Goal: Task Accomplishment & Management: Manage account settings

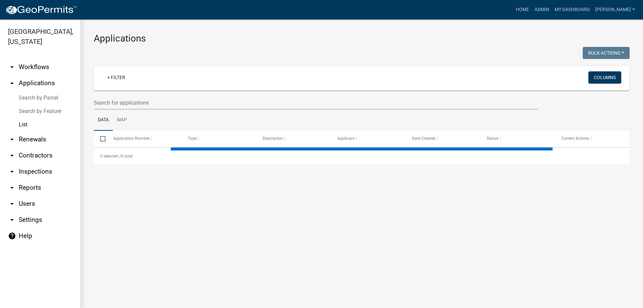
select select "3: 100"
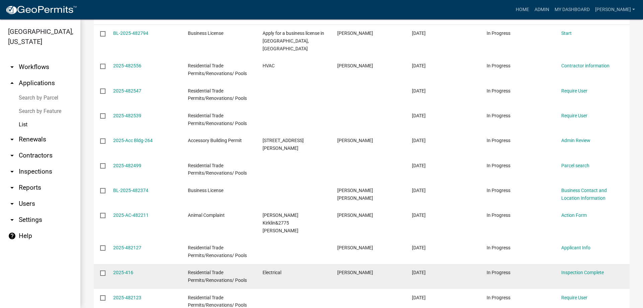
scroll to position [134, 0]
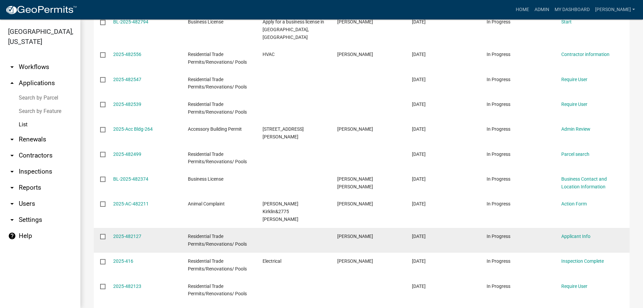
click at [102, 234] on input "checkbox" at bounding box center [102, 236] width 4 height 4
checkbox input "true"
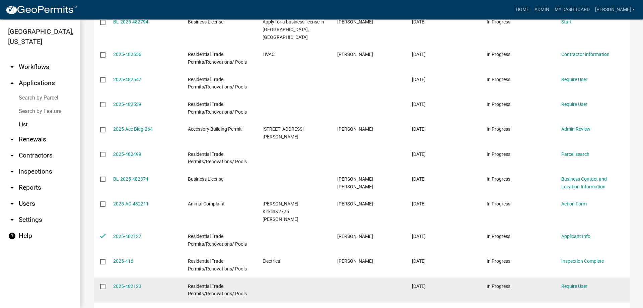
click at [98, 277] on datatable-body-cell at bounding box center [100, 289] width 13 height 25
click at [102, 284] on input "checkbox" at bounding box center [102, 286] width 4 height 4
checkbox input "true"
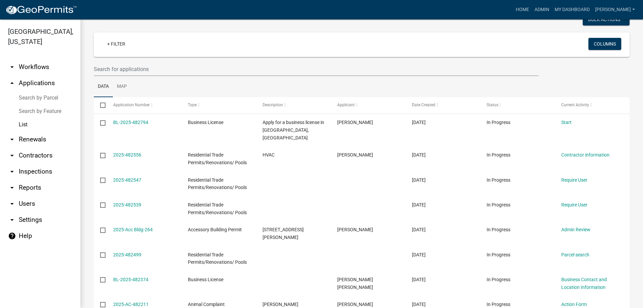
scroll to position [0, 0]
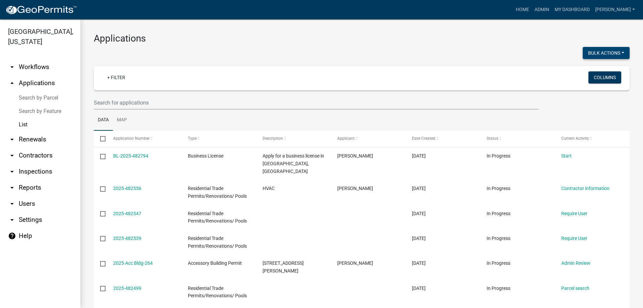
click at [596, 51] on button "Bulk Actions" at bounding box center [606, 53] width 47 height 12
click at [589, 116] on button "Withdraw" at bounding box center [603, 119] width 54 height 16
checkbox input "false"
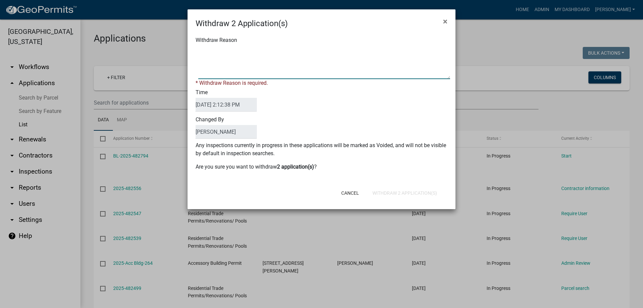
click at [228, 73] on textarea "Withdraw Reason" at bounding box center [324, 63] width 252 height 34
type textarea "lk"
click at [385, 189] on button "Withdraw 2 Application(s)" at bounding box center [404, 193] width 75 height 12
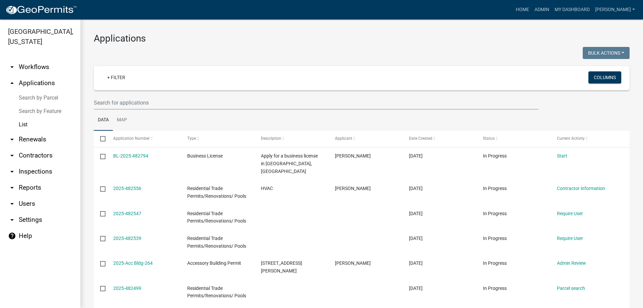
click at [35, 123] on link "List" at bounding box center [40, 124] width 80 height 13
click at [117, 71] on link "+ Filter" at bounding box center [116, 77] width 29 height 12
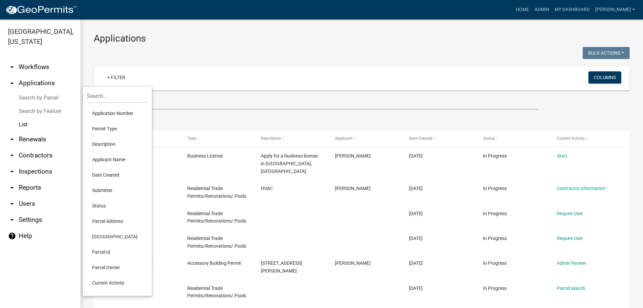
click at [106, 201] on li "Status" at bounding box center [117, 205] width 61 height 15
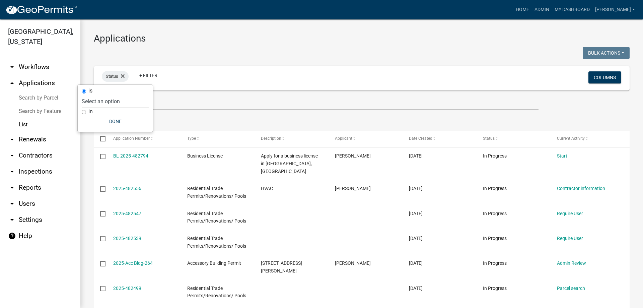
click at [102, 103] on select "Select an option Not Started In Progress Completed Expired Locked Withdrawn Voi…" at bounding box center [115, 101] width 67 height 14
select select "1"
click at [95, 94] on select "Select an option Not Started In Progress Completed Expired Locked Withdrawn Voi…" at bounding box center [115, 101] width 67 height 14
click at [231, 113] on ul "Data Map" at bounding box center [362, 120] width 536 height 21
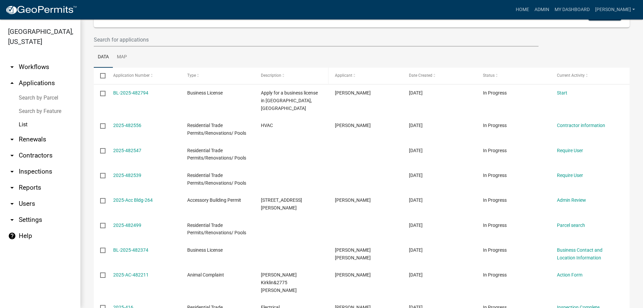
scroll to position [67, 0]
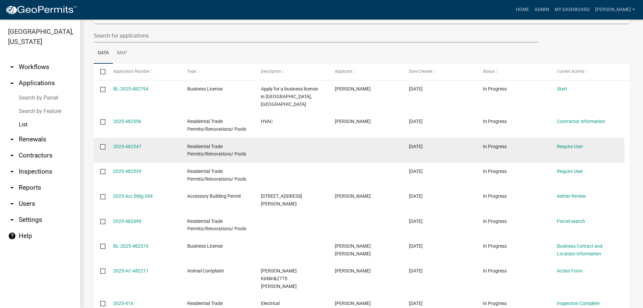
click at [102, 144] on input "checkbox" at bounding box center [102, 146] width 4 height 4
checkbox input "true"
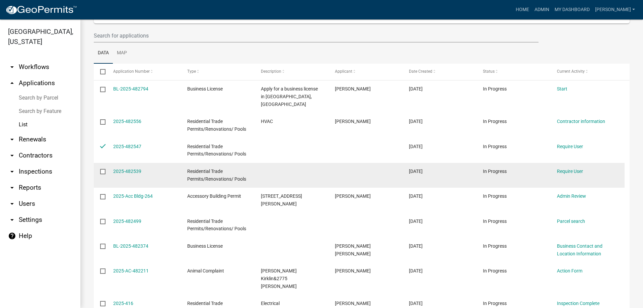
click at [100, 169] on input "checkbox" at bounding box center [102, 171] width 4 height 4
checkbox input "true"
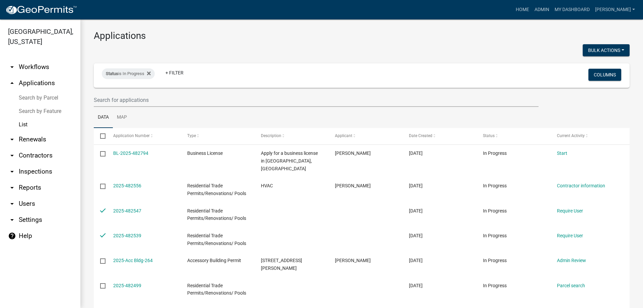
scroll to position [0, 0]
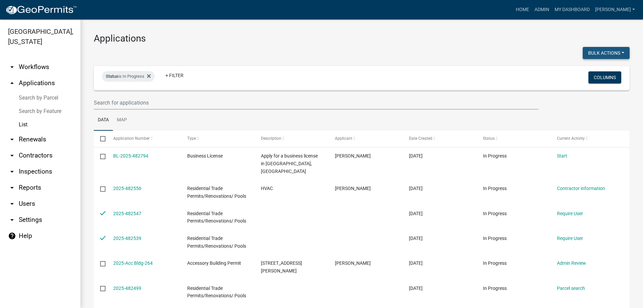
click at [609, 51] on button "Bulk Actions" at bounding box center [606, 53] width 47 height 12
click at [591, 114] on button "Withdraw" at bounding box center [603, 119] width 54 height 16
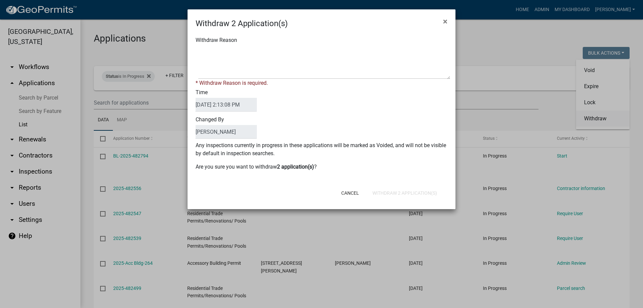
checkbox input "false"
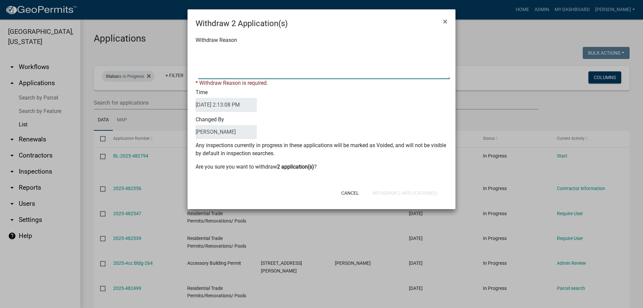
click at [247, 74] on textarea "Withdraw Reason" at bounding box center [324, 63] width 252 height 34
type textarea "n/a"
click at [396, 191] on button "Withdraw 2 Application(s)" at bounding box center [404, 193] width 75 height 12
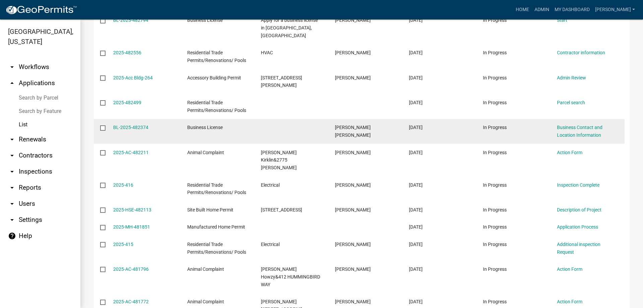
scroll to position [168, 0]
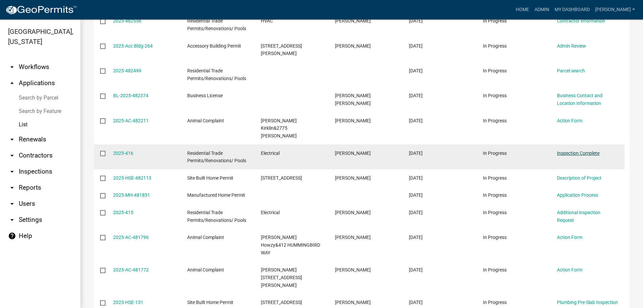
click at [586, 150] on link "Inspection Complete" at bounding box center [578, 152] width 43 height 5
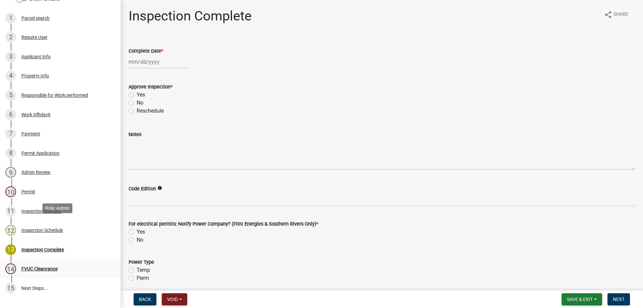
scroll to position [165, 0]
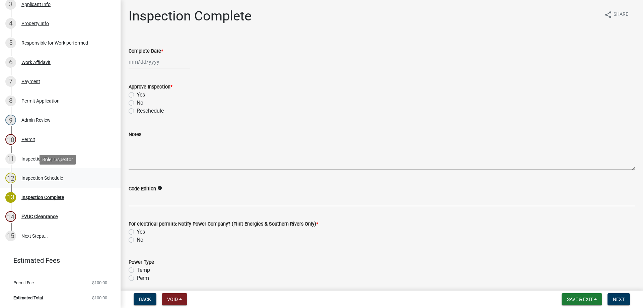
click at [68, 176] on div "12 Inspection Schedule" at bounding box center [57, 178] width 105 height 11
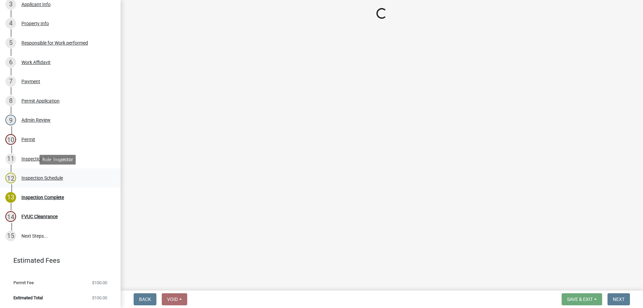
select select "a844a88f-ba44-4800-9e08-05e10520dbf6"
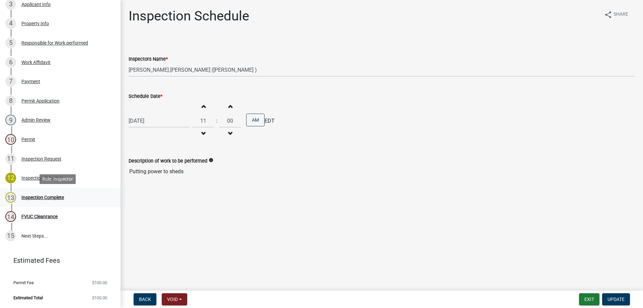
click at [74, 191] on link "13 Inspection Complete" at bounding box center [60, 197] width 121 height 19
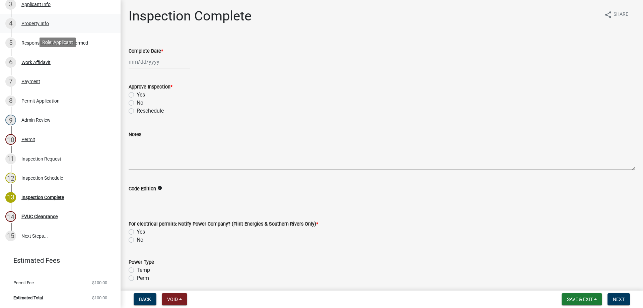
click at [60, 20] on div "4 Property Info" at bounding box center [57, 23] width 105 height 11
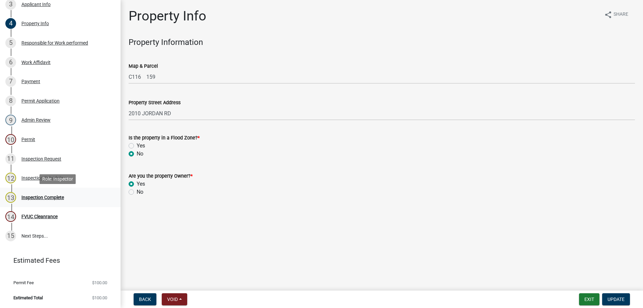
click at [65, 193] on div "13 Inspection Complete" at bounding box center [57, 197] width 105 height 11
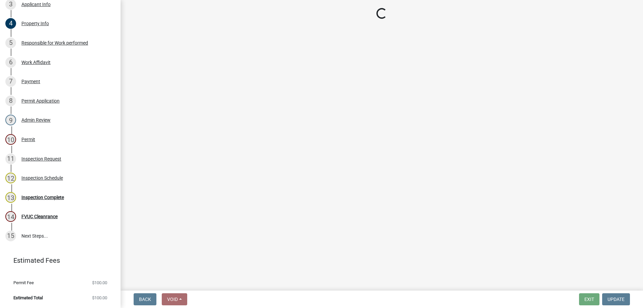
click at [64, 179] on div "12 Inspection Schedule" at bounding box center [57, 178] width 105 height 11
select select "a844a88f-ba44-4800-9e08-05e10520dbf6"
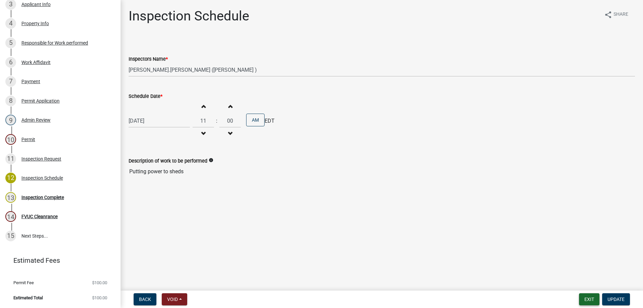
click at [594, 304] on button "Exit" at bounding box center [589, 299] width 20 height 12
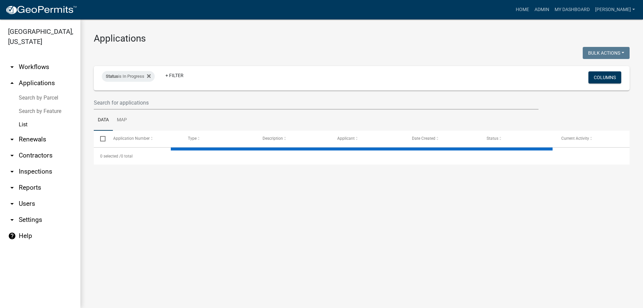
select select "3: 100"
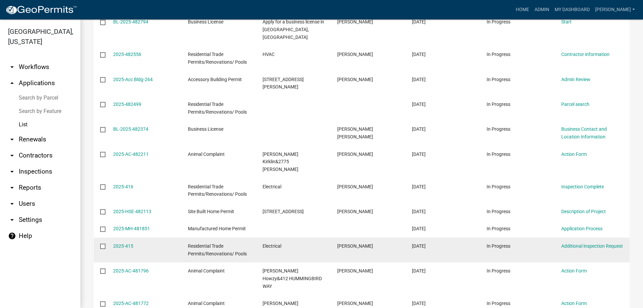
scroll to position [168, 0]
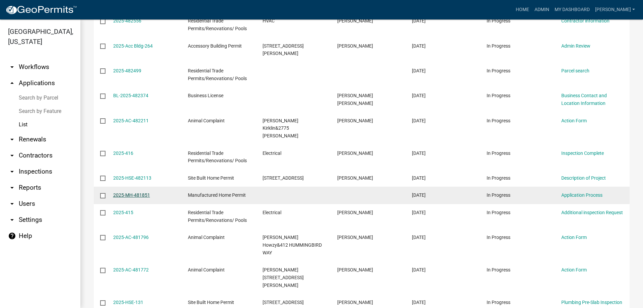
click at [139, 192] on link "2025-MH-481851" at bounding box center [131, 194] width 37 height 5
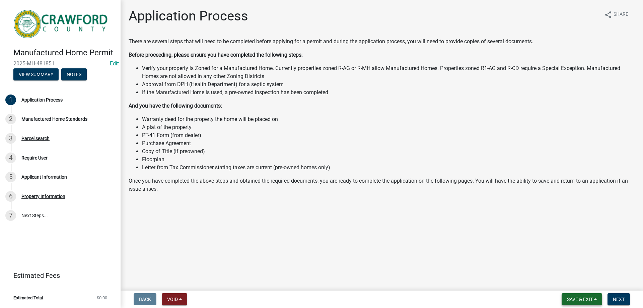
click at [576, 296] on button "Save & Exit" at bounding box center [582, 299] width 41 height 12
click at [406, 255] on main "Application Process share Share There are several steps that will need to be co…" at bounding box center [382, 144] width 523 height 288
click at [186, 297] on button "Void" at bounding box center [174, 299] width 25 height 12
click at [181, 276] on button "Void" at bounding box center [189, 282] width 54 height 16
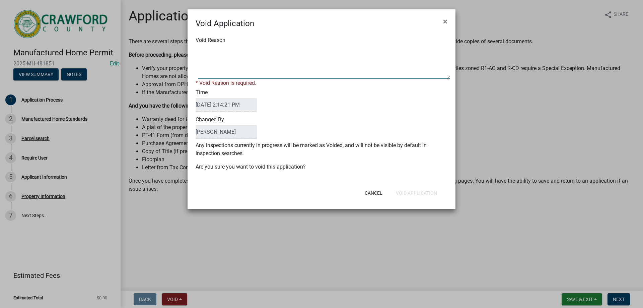
click at [280, 65] on textarea "Void Reason" at bounding box center [324, 63] width 252 height 34
click at [284, 75] on textarea "Void Reason" at bounding box center [324, 63] width 252 height 34
type textarea "lk"
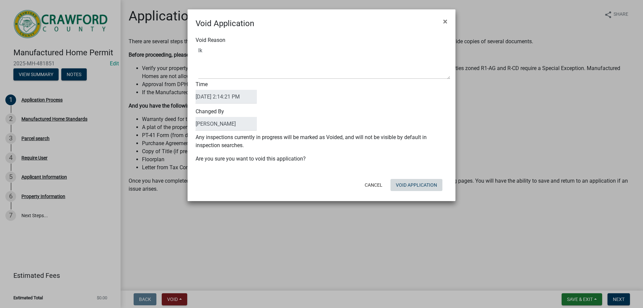
click at [432, 197] on div "Void Application × Void Reason Time [DATE] 2:14:21 PM Changed By [PERSON_NAME] …" at bounding box center [322, 105] width 268 height 192
click at [427, 190] on button "Void Application" at bounding box center [417, 185] width 52 height 12
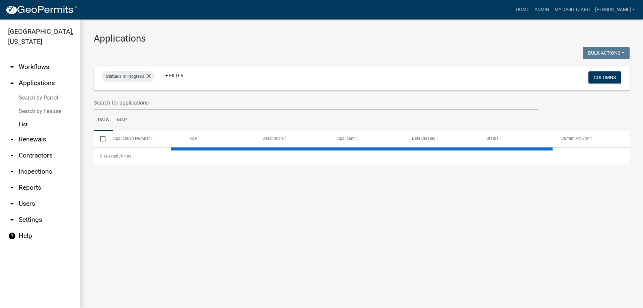
select select "3: 100"
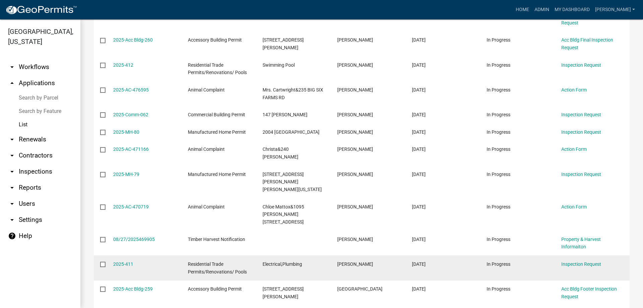
scroll to position [737, 0]
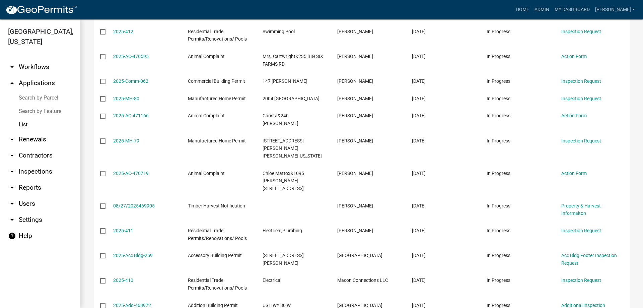
click at [20, 126] on link "List" at bounding box center [40, 124] width 80 height 13
click at [40, 177] on link "arrow_drop_down Inspections" at bounding box center [40, 171] width 80 height 16
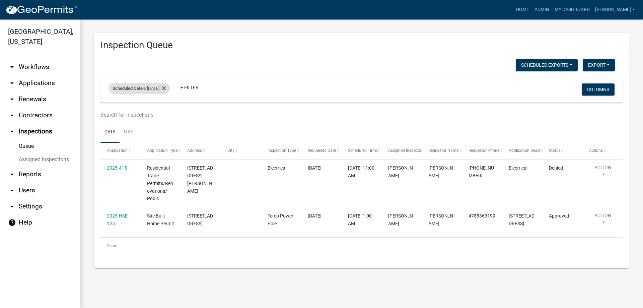
click at [167, 90] on div "Scheduled Date is [DATE]" at bounding box center [139, 88] width 61 height 11
click at [162, 112] on input "[DATE]" at bounding box center [145, 114] width 47 height 14
type input "[DATE]"
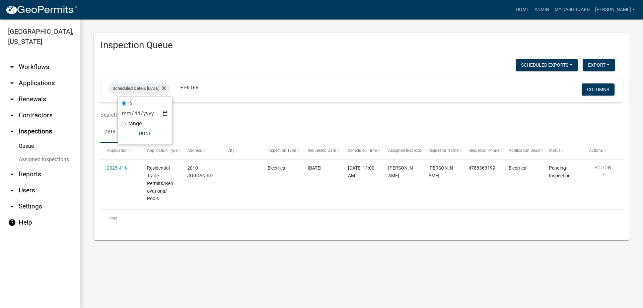
click at [255, 86] on div "Scheduled Date is [DATE] + Filter" at bounding box center [276, 89] width 344 height 17
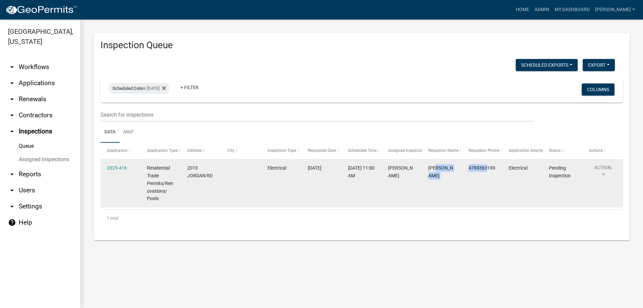
drag, startPoint x: 488, startPoint y: 178, endPoint x: 438, endPoint y: 172, distance: 50.6
click at [438, 172] on div "2025-416 Residential Trade Permits/Renovations/ Pools 2010 JORDAN RD Electrical…" at bounding box center [362, 183] width 523 height 48
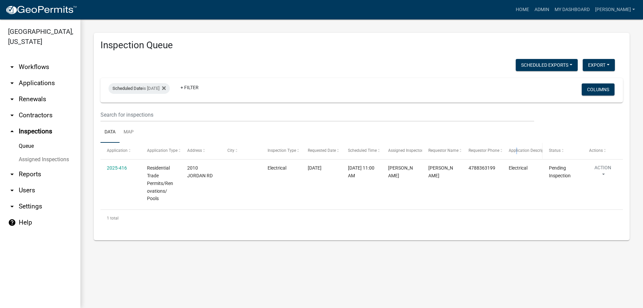
click at [516, 156] on datatable-header-cell "Application Description" at bounding box center [523, 151] width 40 height 16
click at [461, 85] on div "Scheduled Date is [DATE] + Filter Columns" at bounding box center [362, 90] width 517 height 24
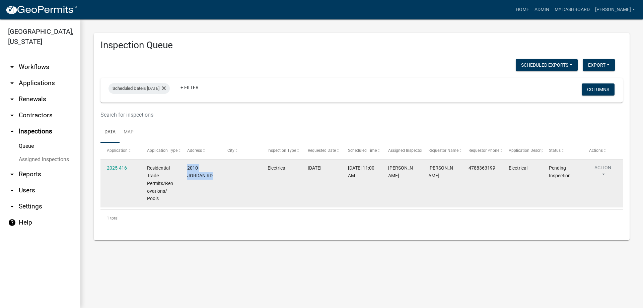
drag, startPoint x: 188, startPoint y: 164, endPoint x: 256, endPoint y: 187, distance: 71.4
click at [256, 187] on div "2025-416 Residential Trade Permits/Renovations/ Pools 2010 JORDAN RD Electrical…" at bounding box center [362, 183] width 523 height 48
click at [253, 180] on datatable-body-cell at bounding box center [241, 183] width 40 height 48
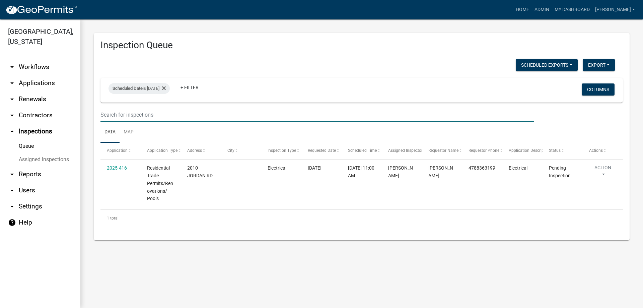
click at [164, 114] on input "text" at bounding box center [318, 115] width 434 height 14
click at [53, 83] on link "arrow_drop_down Applications" at bounding box center [40, 83] width 80 height 16
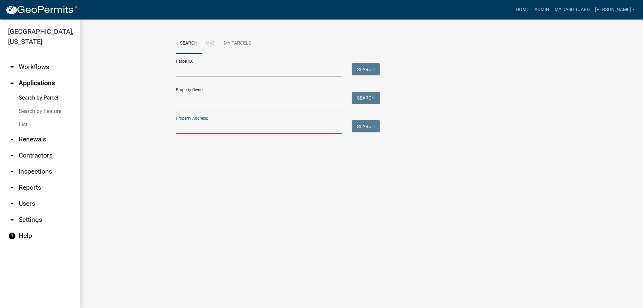
click at [220, 128] on input "Property Address:" at bounding box center [259, 127] width 166 height 14
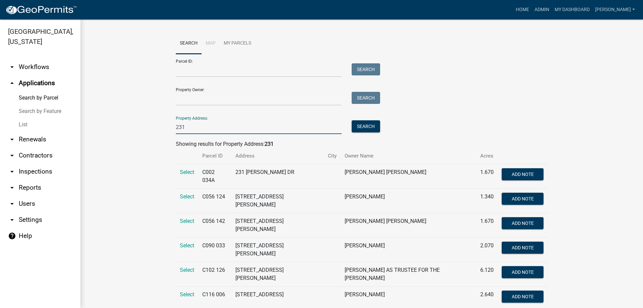
type input "231"
click at [30, 121] on link "List" at bounding box center [40, 124] width 80 height 13
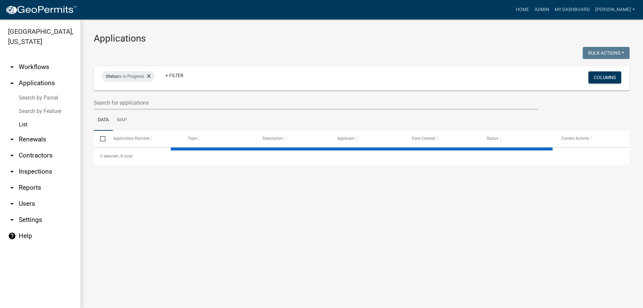
select select "3: 100"
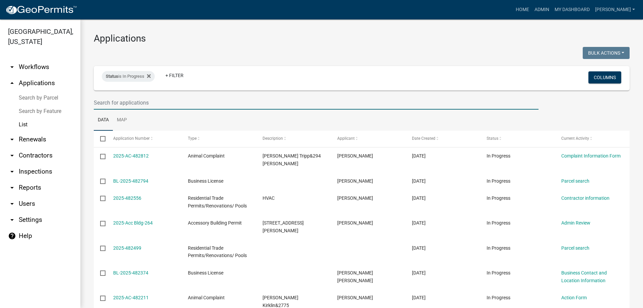
click at [145, 101] on input "text" at bounding box center [316, 103] width 445 height 14
type input "231"
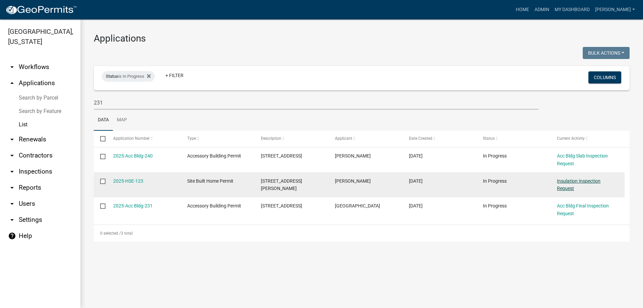
click at [563, 183] on link "Insulation Inspection Request" at bounding box center [579, 184] width 44 height 13
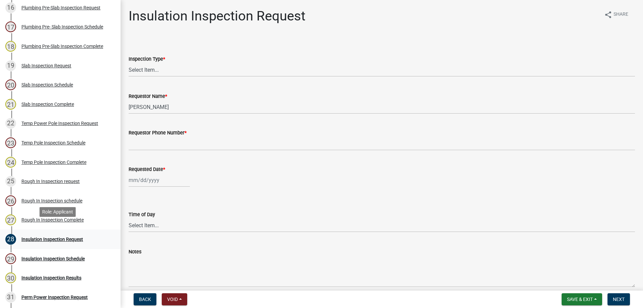
scroll to position [402, 0]
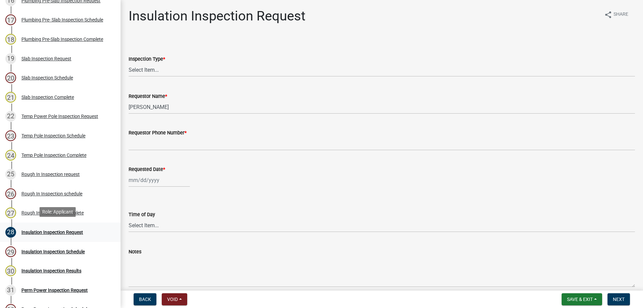
click at [81, 230] on div "Insulation Inspection Request" at bounding box center [52, 232] width 62 height 5
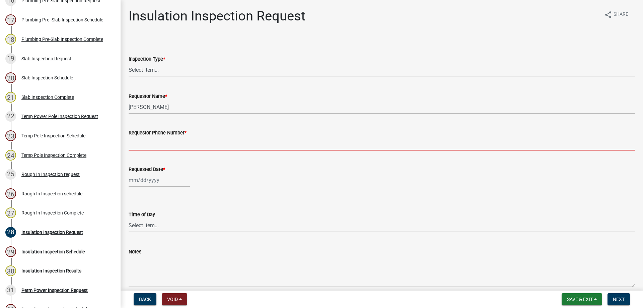
click at [172, 141] on input "Requestor Phone Number *" at bounding box center [382, 144] width 507 height 14
type input "4788363199"
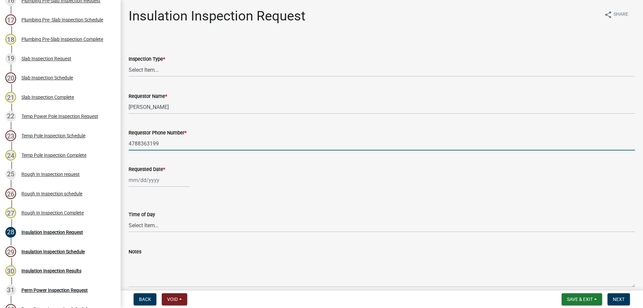
click at [154, 172] on label "Requested Date *" at bounding box center [147, 169] width 37 height 5
click at [154, 173] on input "Requested Date *" at bounding box center [159, 180] width 61 height 14
select select "9"
select select "2025"
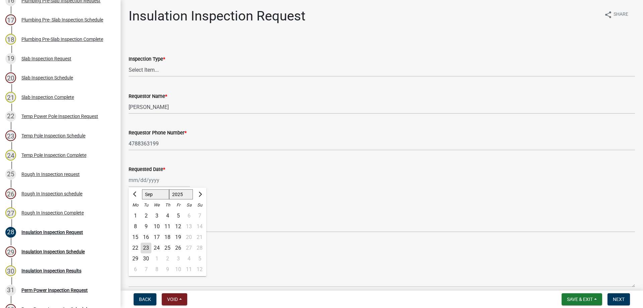
click at [157, 185] on div "[PERSON_NAME] Feb Mar Apr [PERSON_NAME][DATE] Oct Nov [DATE] 1526 1527 1528 152…" at bounding box center [159, 180] width 61 height 14
click at [158, 248] on div "24" at bounding box center [156, 248] width 11 height 11
type input "[DATE]"
click at [153, 225] on select "Select Item... AM PM" at bounding box center [382, 225] width 507 height 14
click at [129, 218] on select "Select Item... AM PM" at bounding box center [382, 225] width 507 height 14
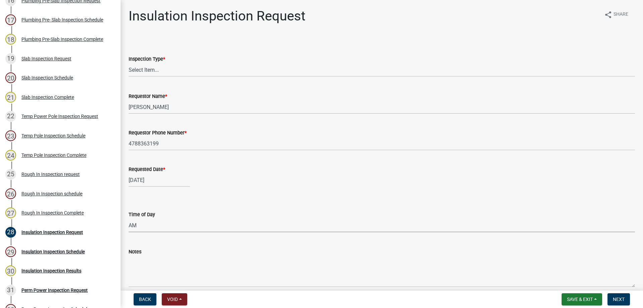
select select "c17fd054-7220-48ca-8ff3-64345a3d9763"
click at [147, 253] on div "Notes" at bounding box center [382, 252] width 507 height 8
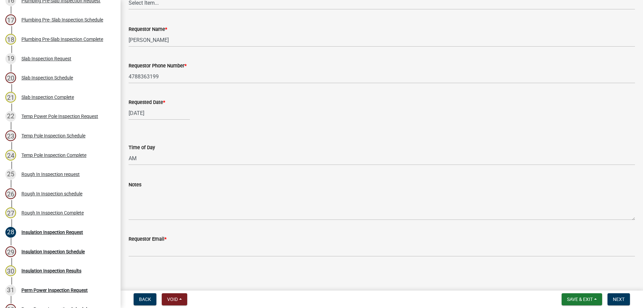
scroll to position [67, 0]
drag, startPoint x: 263, startPoint y: 262, endPoint x: 260, endPoint y: 255, distance: 8.3
click at [263, 262] on div "Insulation Inspection Request share Share Inspection Type * Select Item... Insu…" at bounding box center [382, 104] width 517 height 327
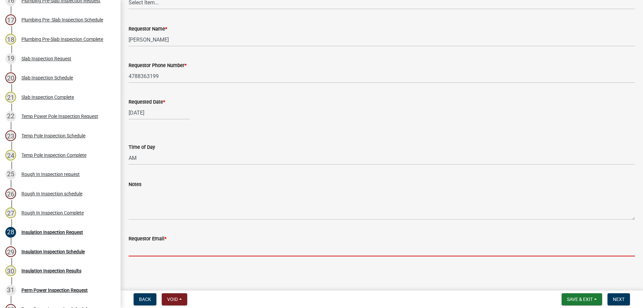
drag, startPoint x: 256, startPoint y: 245, endPoint x: 250, endPoint y: 249, distance: 7.2
click at [257, 246] on input "Requestor Email *" at bounding box center [382, 250] width 507 height 14
type input "[EMAIL_ADDRESS][DOMAIN_NAME]"
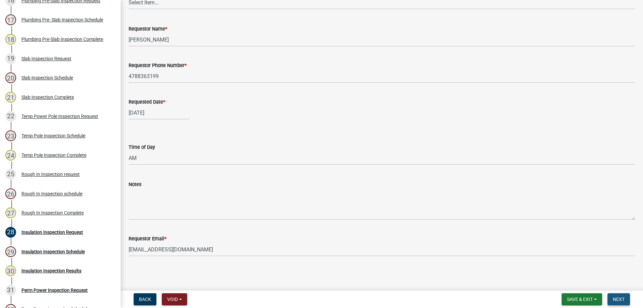
click at [628, 304] on button "Next" at bounding box center [619, 299] width 22 height 12
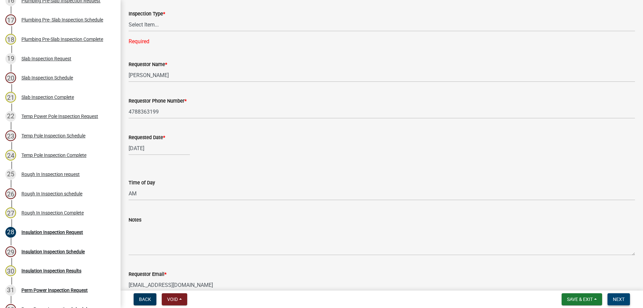
scroll to position [34, 0]
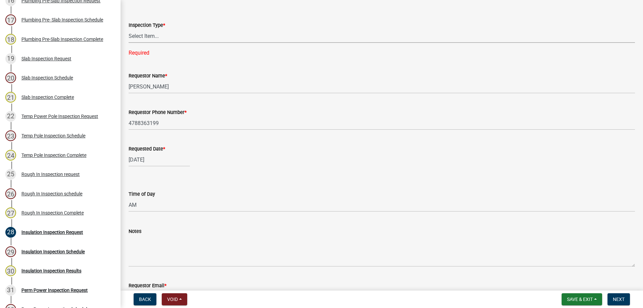
click at [149, 36] on select "Select Item... Insulation" at bounding box center [382, 36] width 507 height 14
click at [151, 44] on div "Inspection Type * Select Item... Insulation Required" at bounding box center [382, 30] width 507 height 53
click at [149, 39] on select "Select Item... Insulation" at bounding box center [382, 36] width 507 height 14
click at [129, 29] on select "Select Item... Insulation" at bounding box center [382, 36] width 507 height 14
select select "a49e6eb8-3551-41b1-93a5-fa1703810777"
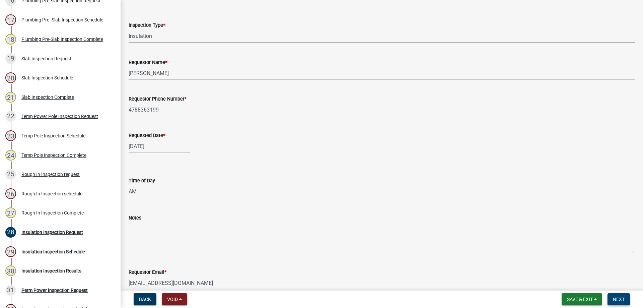
click at [624, 301] on span "Next" at bounding box center [619, 298] width 12 height 5
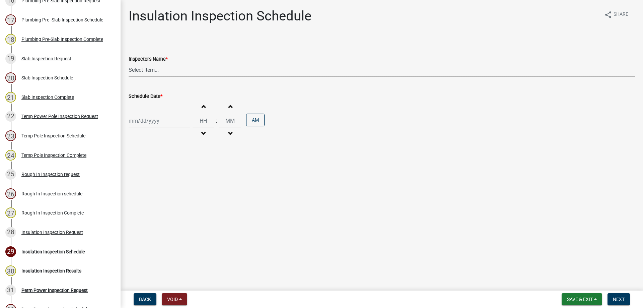
click at [163, 73] on select "Select Item... [PERSON_NAME].[PERSON_NAME] ([PERSON_NAME] ) TT_Administrator ([…" at bounding box center [382, 70] width 507 height 14
select select "a844a88f-ba44-4800-9e08-05e10520dbf6"
click at [129, 63] on select "Select Item... [PERSON_NAME].[PERSON_NAME] ([PERSON_NAME] ) TT_Administrator ([…" at bounding box center [382, 70] width 507 height 14
click at [147, 111] on div "Increment hours Decrement hours : Increment minutes Decrement minutes AM" at bounding box center [382, 120] width 507 height 41
click at [146, 127] on div at bounding box center [159, 121] width 61 height 14
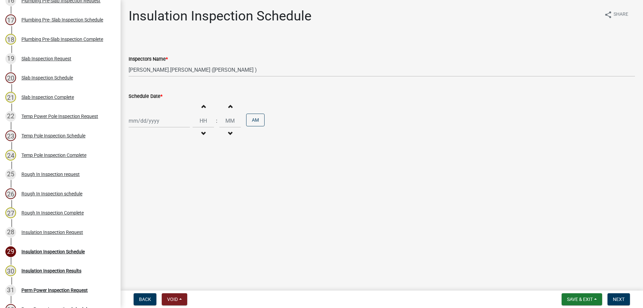
select select "9"
select select "2025"
click at [156, 188] on div "24" at bounding box center [156, 188] width 11 height 11
type input "[DATE]"
click at [199, 95] on div "Schedule Date *" at bounding box center [382, 96] width 507 height 8
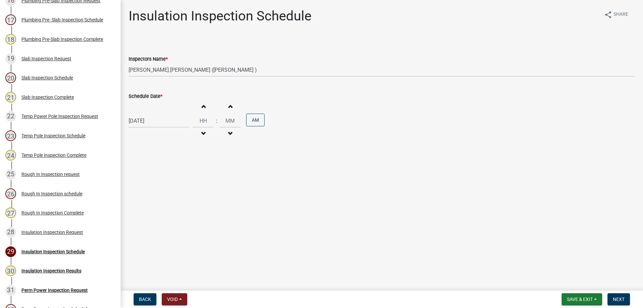
click at [202, 103] on button "Increment hours" at bounding box center [203, 106] width 14 height 12
type input "01"
type input "00"
click at [199, 104] on button "Increment hours" at bounding box center [203, 106] width 14 height 12
click at [202, 106] on span "button" at bounding box center [203, 106] width 3 height 5
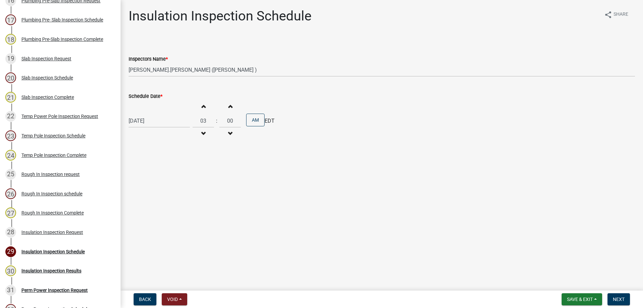
click at [202, 106] on span "button" at bounding box center [203, 106] width 3 height 5
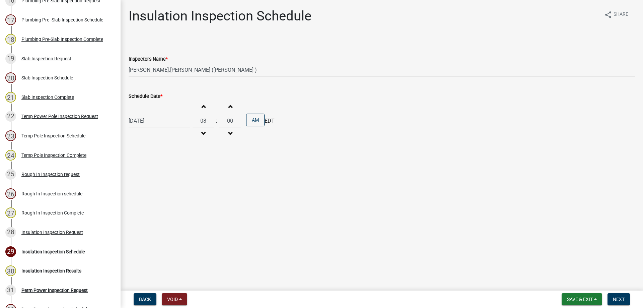
click at [202, 106] on span "button" at bounding box center [203, 106] width 3 height 5
type input "10"
click at [618, 300] on span "Next" at bounding box center [619, 298] width 12 height 5
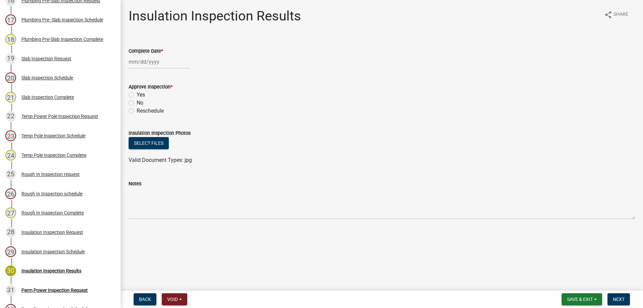
select select "9"
select select "2025"
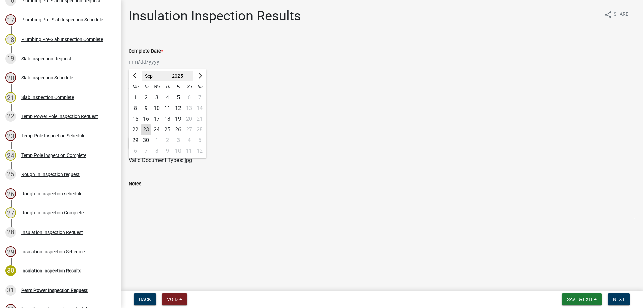
click at [129, 59] on div "[PERSON_NAME] Feb Mar Apr [PERSON_NAME][DATE] Oct Nov [DATE] 1526 1527 1528 152…" at bounding box center [159, 62] width 61 height 14
click at [153, 128] on div "24" at bounding box center [156, 129] width 11 height 11
type input "[DATE]"
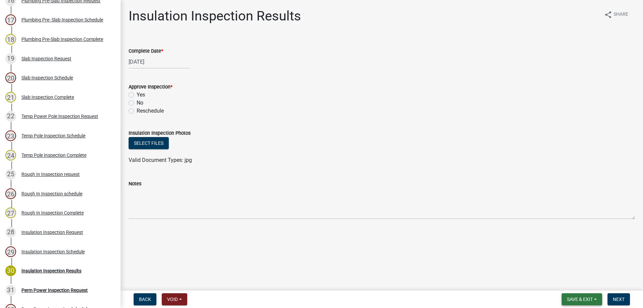
click at [580, 300] on span "Save & Exit" at bounding box center [580, 298] width 26 height 5
click at [572, 288] on button "Save & Exit" at bounding box center [576, 282] width 54 height 16
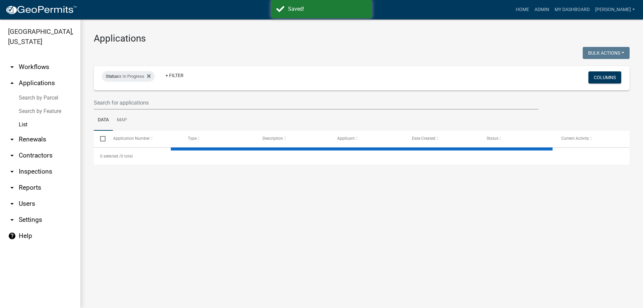
select select "3: 100"
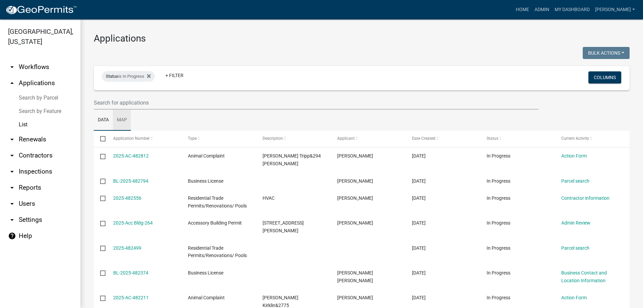
click at [114, 110] on link "Map" at bounding box center [122, 120] width 18 height 21
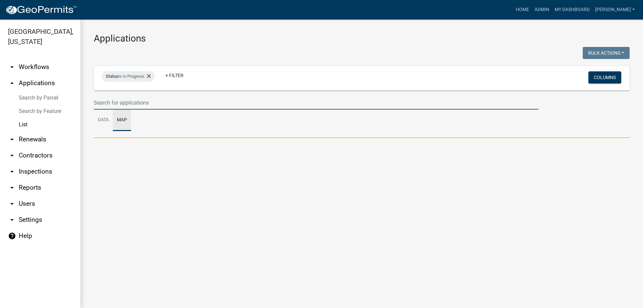
click at [114, 100] on input "text" at bounding box center [316, 103] width 445 height 14
type input "4163"
click at [109, 126] on link "Data" at bounding box center [103, 120] width 19 height 21
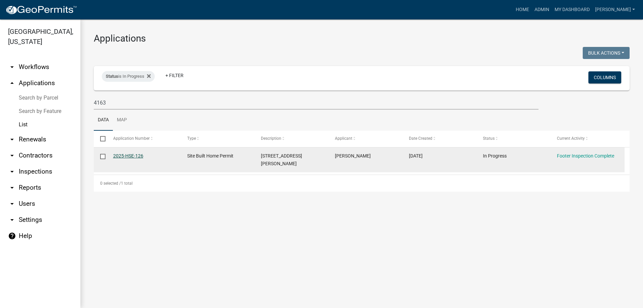
click at [128, 157] on link "2025-HSE-126" at bounding box center [128, 155] width 30 height 5
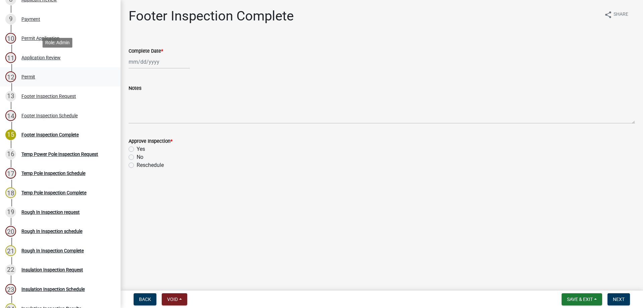
scroll to position [262, 0]
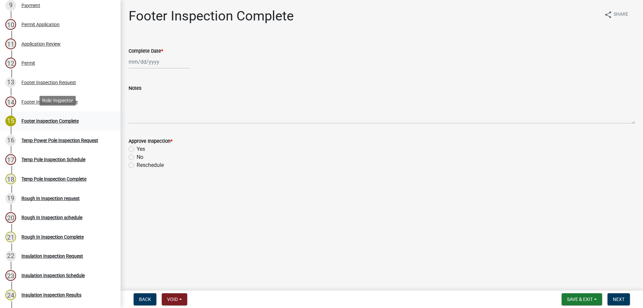
click at [61, 125] on link "15 Footer Inspection Complete" at bounding box center [60, 120] width 121 height 19
click at [87, 96] on div "14 Footer Inspection Schedule" at bounding box center [57, 101] width 105 height 11
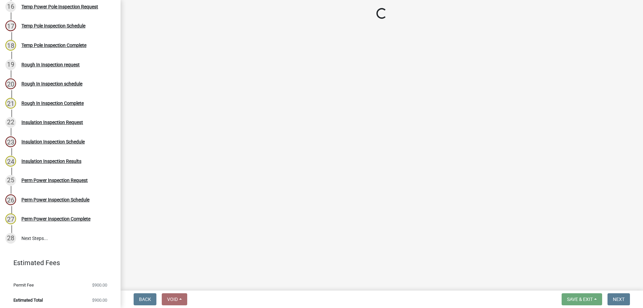
select select "a844a88f-ba44-4800-9e08-05e10520dbf6"
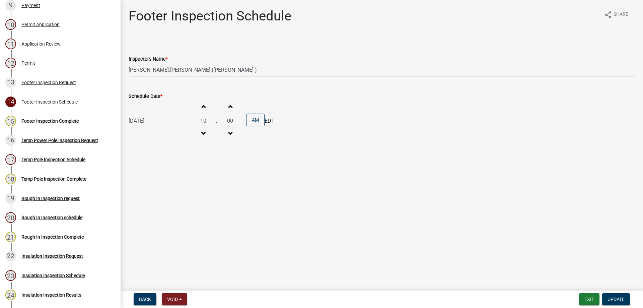
click at [199, 103] on button "Increment hours" at bounding box center [203, 106] width 14 height 12
click at [202, 134] on span "button" at bounding box center [203, 133] width 3 height 5
type input "10"
click at [174, 121] on div "[DATE]" at bounding box center [159, 121] width 61 height 14
select select "8"
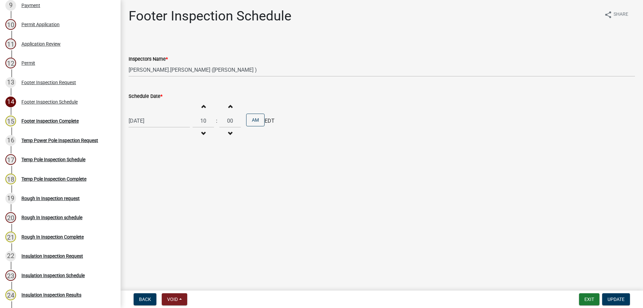
select select "2025"
click at [156, 201] on div "27" at bounding box center [156, 199] width 11 height 11
click at [206, 103] on button "Increment hours" at bounding box center [203, 106] width 14 height 12
click at [202, 136] on span "button" at bounding box center [203, 133] width 3 height 5
click at [202, 133] on span "button" at bounding box center [203, 133] width 3 height 5
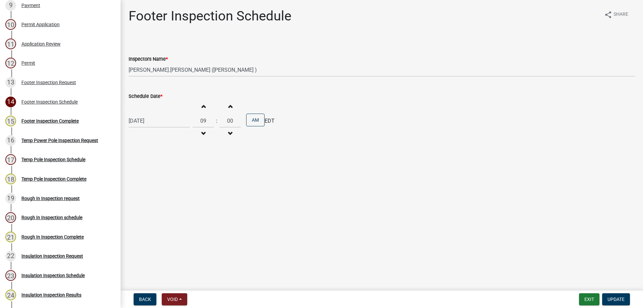
click at [201, 110] on button "Increment hours" at bounding box center [203, 106] width 14 height 12
click at [201, 103] on button "Increment hours" at bounding box center [203, 106] width 14 height 12
click at [197, 105] on button "Increment hours" at bounding box center [203, 106] width 14 height 12
type input "12"
click at [173, 125] on div "[DATE]" at bounding box center [159, 121] width 61 height 14
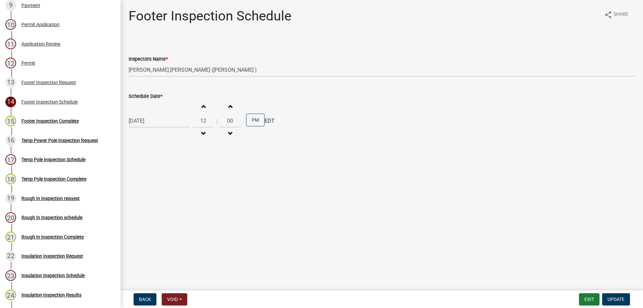
select select "8"
select select "2025"
drag, startPoint x: 147, startPoint y: 200, endPoint x: 155, endPoint y: 201, distance: 8.7
click at [155, 201] on div "27" at bounding box center [156, 199] width 11 height 11
click at [157, 118] on div "[DATE]" at bounding box center [159, 121] width 61 height 14
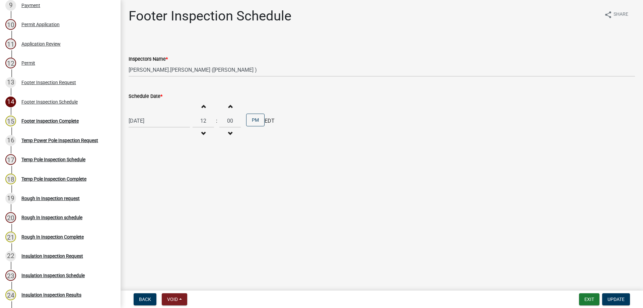
select select "8"
select select "2025"
click at [200, 136] on span "Next month" at bounding box center [199, 134] width 5 height 5
select select "9"
click at [177, 189] on div "26" at bounding box center [178, 188] width 11 height 11
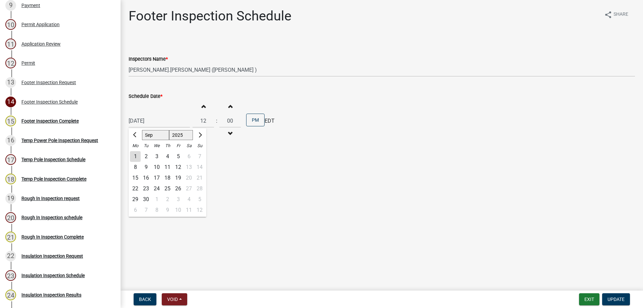
type input "[DATE]"
click at [184, 124] on div "[DATE]" at bounding box center [159, 121] width 61 height 14
select select "9"
select select "2025"
click at [159, 187] on div "24" at bounding box center [156, 188] width 11 height 11
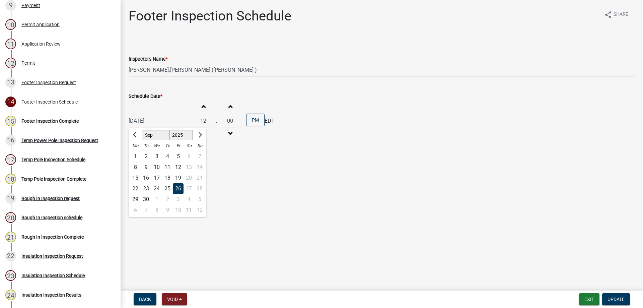
type input "[DATE]"
click at [608, 295] on button "Update" at bounding box center [616, 299] width 28 height 12
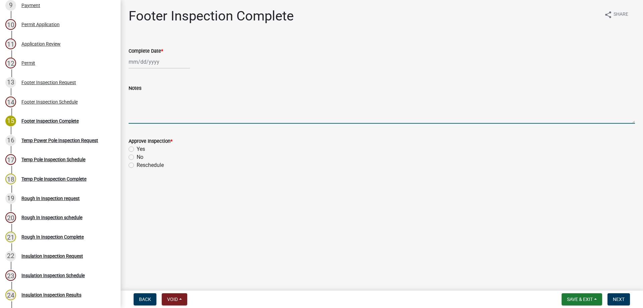
click at [182, 100] on textarea "Notes" at bounding box center [382, 107] width 507 height 31
click at [586, 298] on span "Save & Exit" at bounding box center [580, 298] width 26 height 5
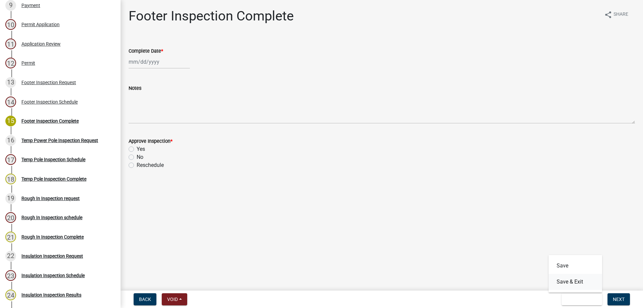
click at [560, 280] on button "Save & Exit" at bounding box center [576, 282] width 54 height 16
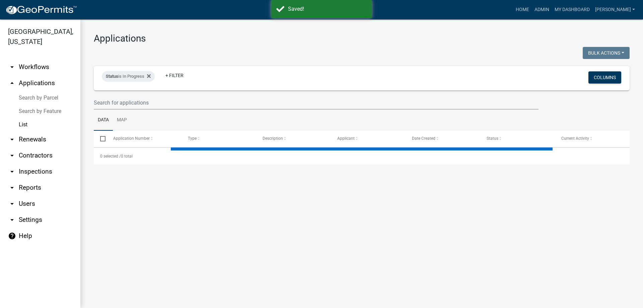
select select "3: 100"
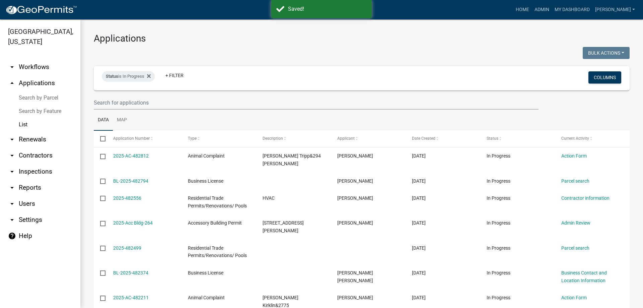
click at [44, 169] on link "arrow_drop_down Inspections" at bounding box center [40, 171] width 80 height 16
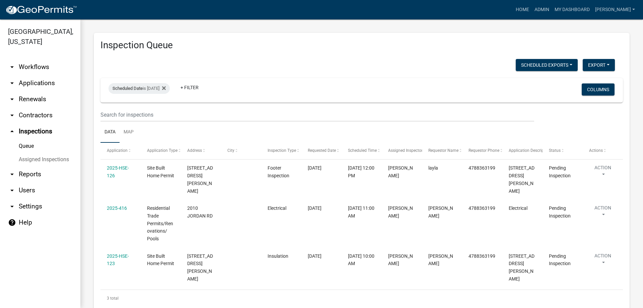
click at [40, 132] on link "arrow_drop_up Inspections" at bounding box center [40, 131] width 80 height 16
click at [47, 85] on link "arrow_drop_down Applications" at bounding box center [40, 83] width 80 height 16
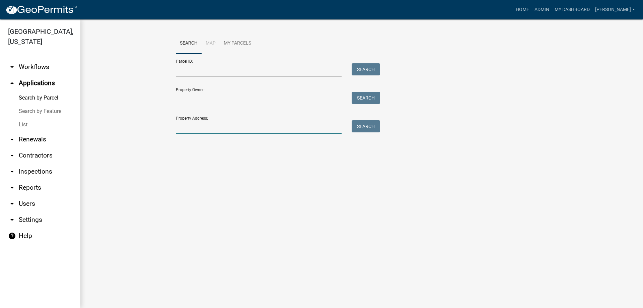
click at [216, 128] on input "Property Address:" at bounding box center [259, 127] width 166 height 14
click at [76, 118] on link "Search by Feature" at bounding box center [40, 111] width 80 height 13
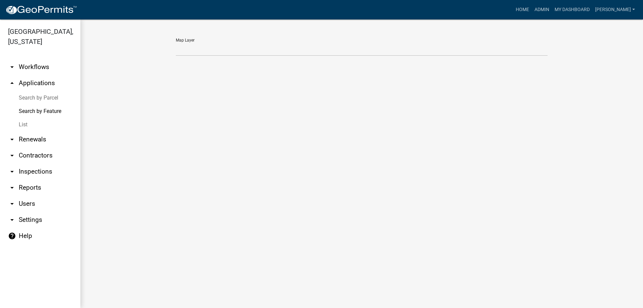
click at [57, 121] on link "List" at bounding box center [40, 124] width 80 height 13
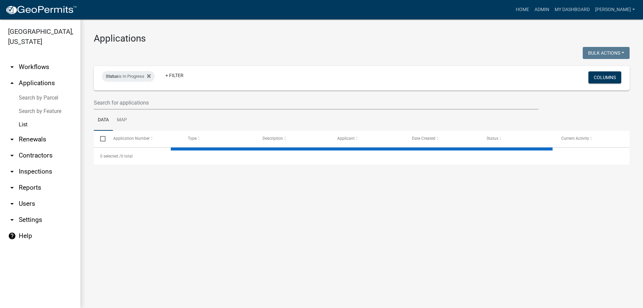
select select "3: 100"
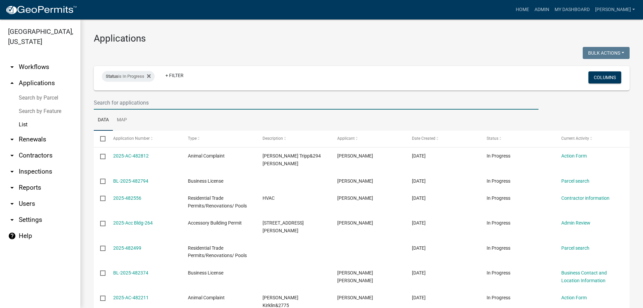
click at [174, 101] on input "text" at bounding box center [316, 103] width 445 height 14
type input "2636"
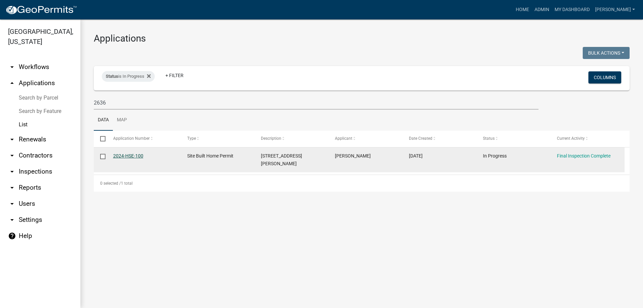
click at [138, 155] on link "2024-HSE-100" at bounding box center [128, 155] width 30 height 5
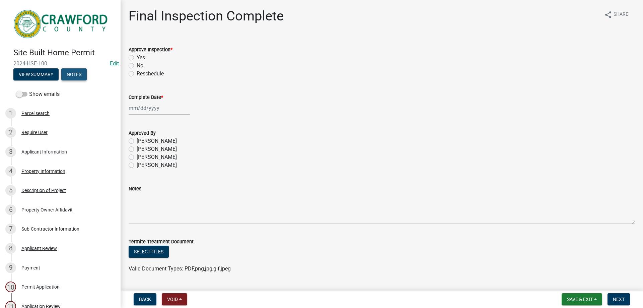
click at [77, 73] on button "Notes" at bounding box center [73, 74] width 25 height 12
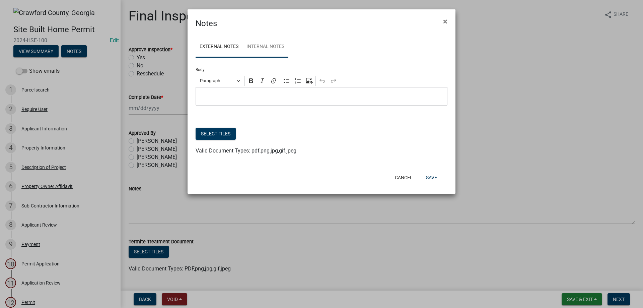
click at [268, 41] on link "Internal Notes" at bounding box center [266, 46] width 46 height 21
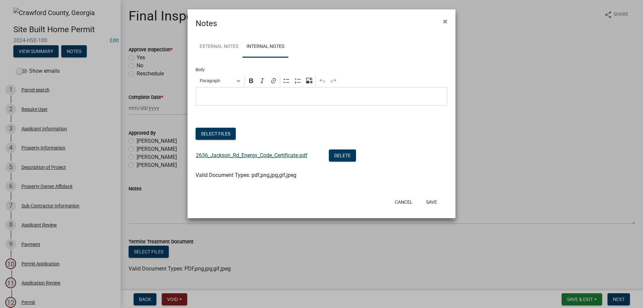
click at [272, 156] on link "2636_Jackson_Rd_Energy_Code_Certificate.pdf" at bounding box center [252, 155] width 112 height 6
click at [446, 21] on span "×" at bounding box center [445, 21] width 4 height 9
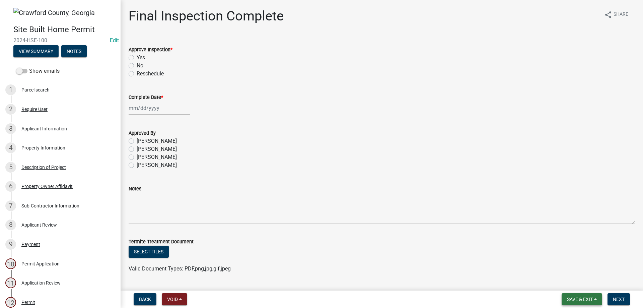
click at [587, 299] on span "Save & Exit" at bounding box center [580, 298] width 26 height 5
click at [569, 279] on button "Save & Exit" at bounding box center [576, 282] width 54 height 16
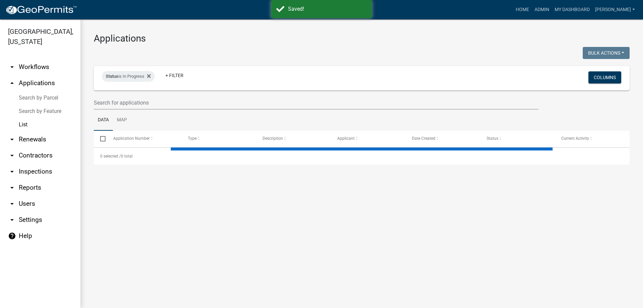
select select "3: 100"
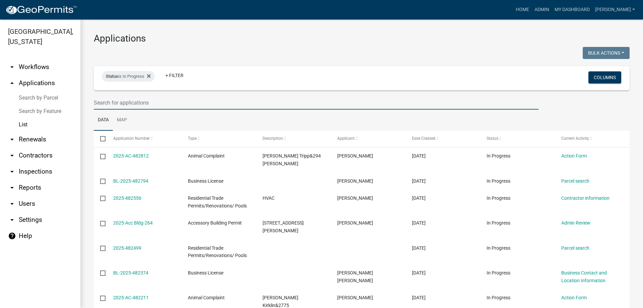
click at [185, 100] on input "text" at bounding box center [316, 103] width 445 height 14
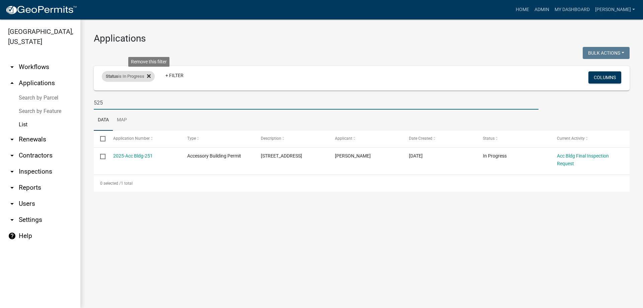
type input "525"
click at [149, 79] on fa-icon at bounding box center [147, 76] width 6 height 11
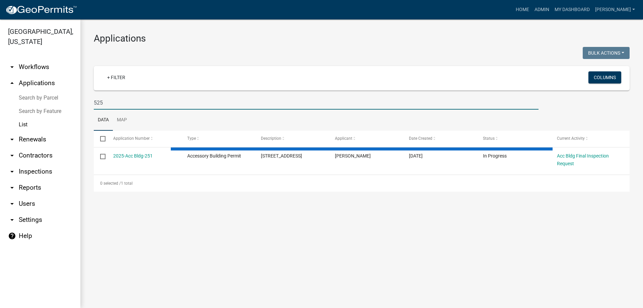
click at [140, 104] on input "525" at bounding box center [316, 103] width 445 height 14
select select "3: 100"
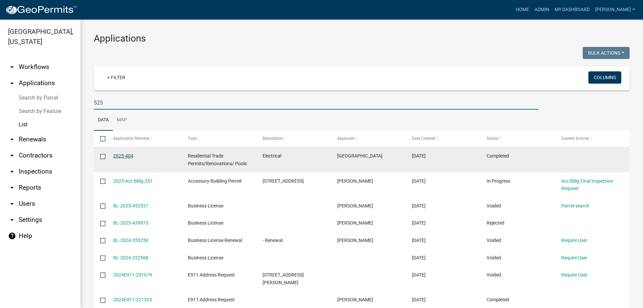
click at [120, 157] on link "2025-404" at bounding box center [123, 155] width 20 height 5
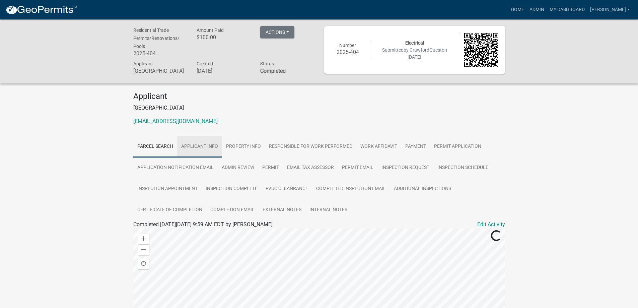
click at [199, 145] on link "Applicant Info" at bounding box center [199, 146] width 45 height 21
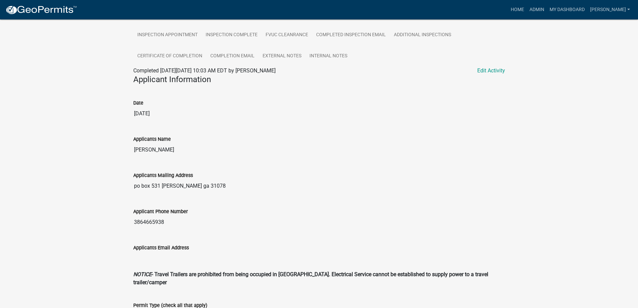
scroll to position [101, 0]
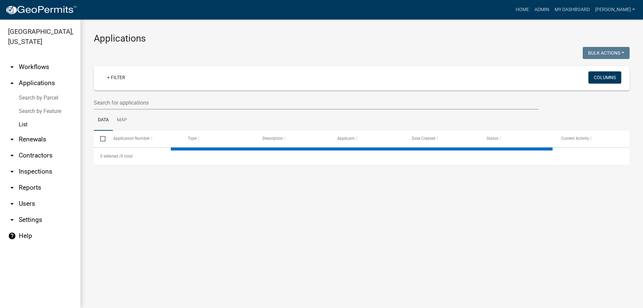
select select "3: 100"
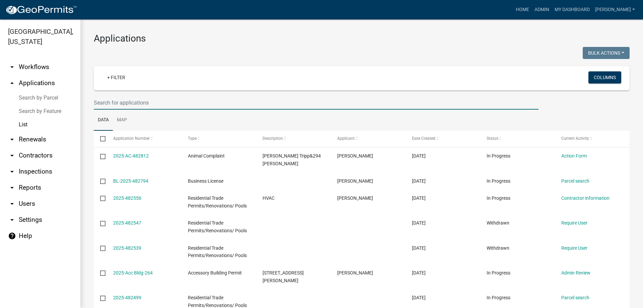
click at [128, 102] on input "text" at bounding box center [316, 103] width 445 height 14
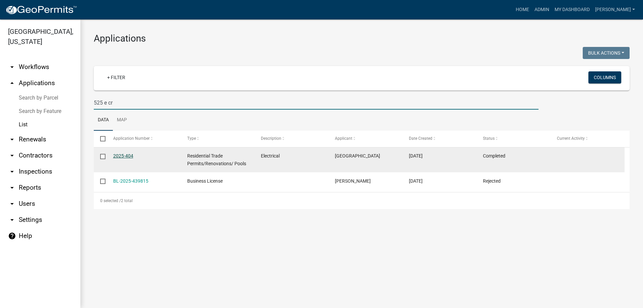
type input "525 e cr"
click at [122, 155] on link "2025-404" at bounding box center [123, 155] width 20 height 5
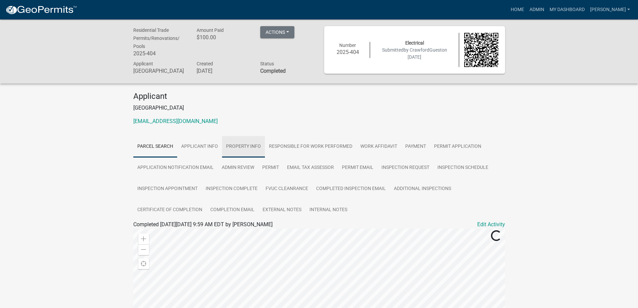
click at [242, 142] on link "Property Info" at bounding box center [243, 146] width 43 height 21
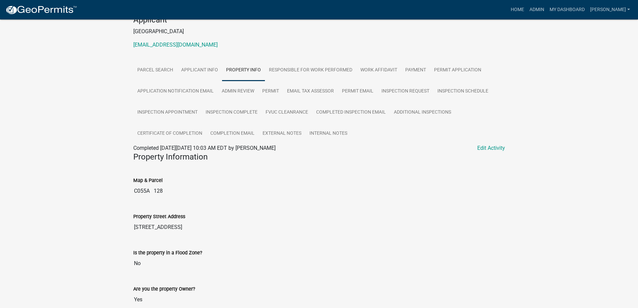
scroll to position [41, 0]
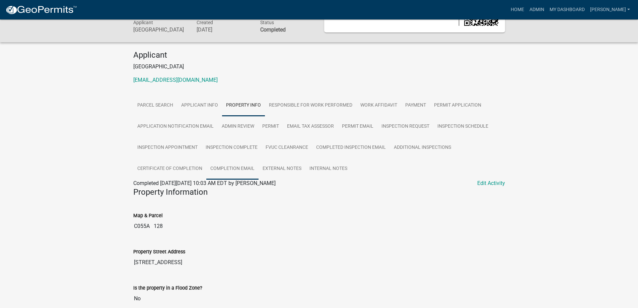
click at [224, 165] on link "Completion Email" at bounding box center [232, 168] width 52 height 21
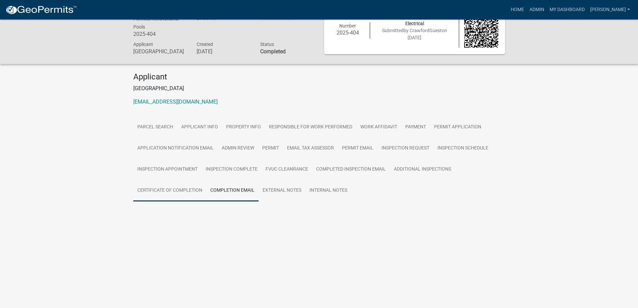
click at [195, 187] on link "Certificate of Completion" at bounding box center [169, 190] width 73 height 21
click at [188, 211] on link "Certificate of Completion" at bounding box center [162, 213] width 59 height 6
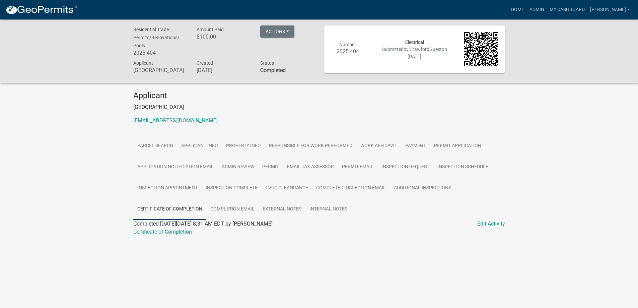
scroll to position [0, 0]
click at [547, 7] on link "Admin" at bounding box center [537, 9] width 20 height 13
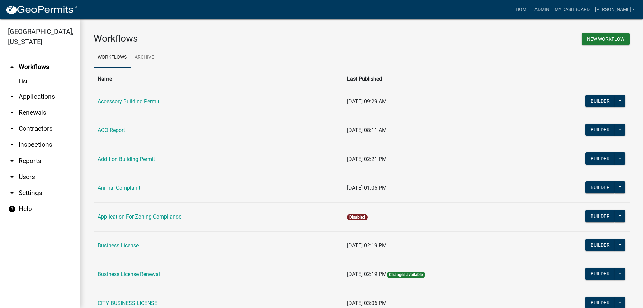
click at [39, 143] on link "arrow_drop_down Inspections" at bounding box center [40, 145] width 80 height 16
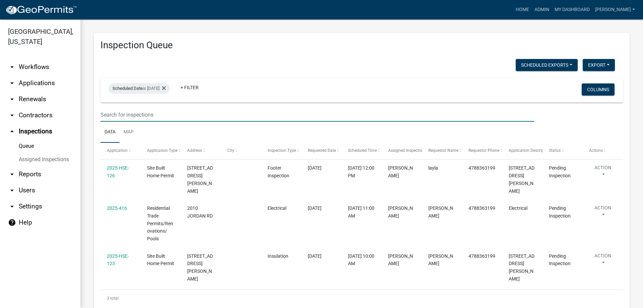
click at [134, 116] on input "text" at bounding box center [318, 115] width 434 height 14
click at [31, 81] on link "arrow_drop_down Applications" at bounding box center [40, 83] width 80 height 16
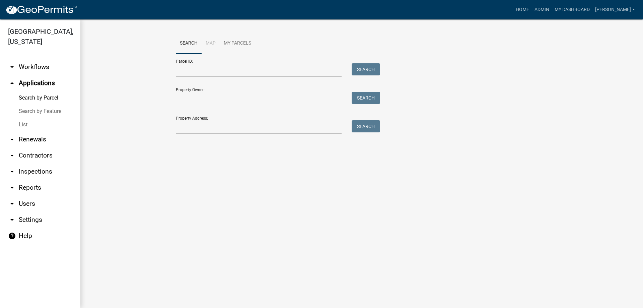
click at [44, 119] on link "List" at bounding box center [40, 124] width 80 height 13
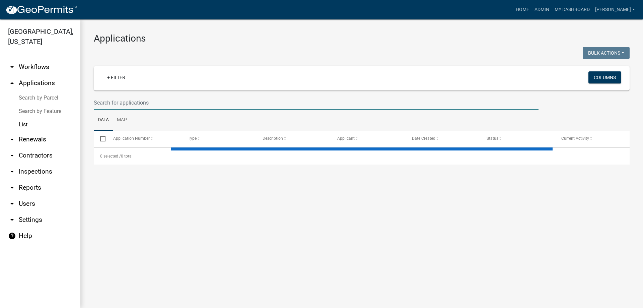
click at [122, 96] on input "text" at bounding box center [316, 103] width 445 height 14
select select "3: 100"
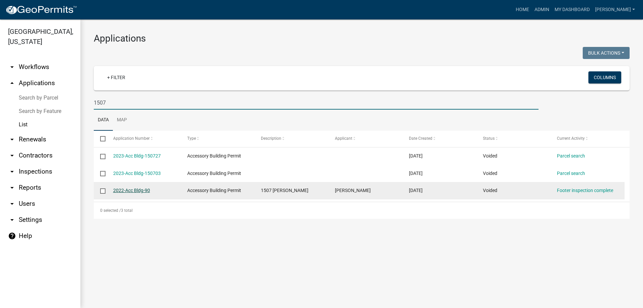
type input "1507"
click at [133, 193] on link "2022-Acc Bldg-90" at bounding box center [131, 190] width 37 height 5
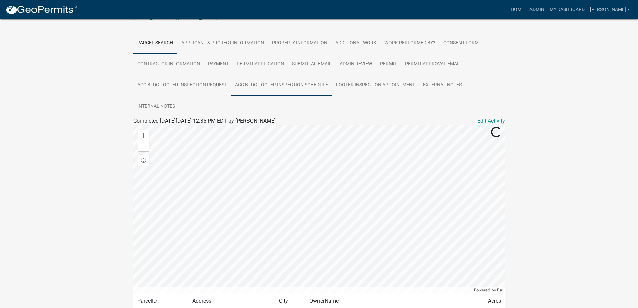
scroll to position [151, 0]
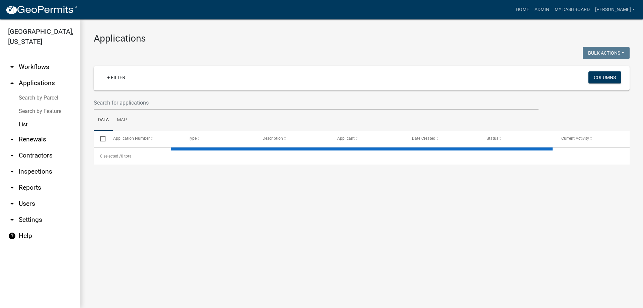
select select "3: 100"
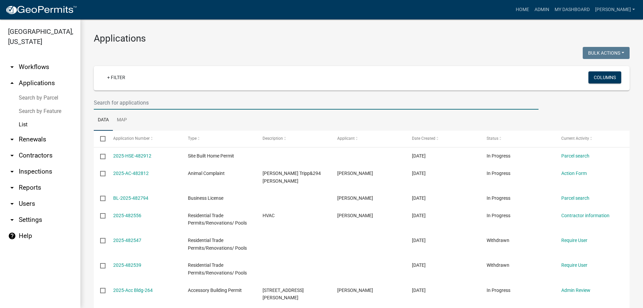
click at [135, 96] on input "text" at bounding box center [316, 103] width 445 height 14
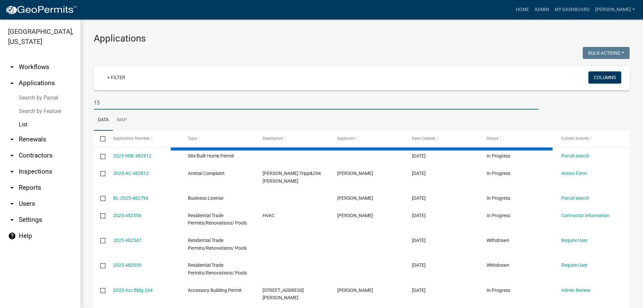
type input "1"
type input "hand"
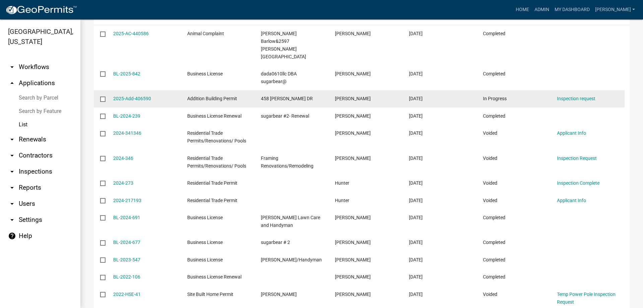
scroll to position [55, 0]
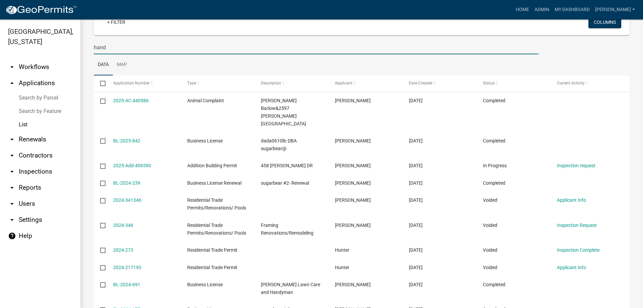
drag, startPoint x: 132, startPoint y: 53, endPoint x: 63, endPoint y: 42, distance: 70.2
click at [63, 42] on div "[GEOGRAPHIC_DATA], [US_STATE] arrow_drop_down Workflows List arrow_drop_up Appl…" at bounding box center [321, 163] width 643 height 288
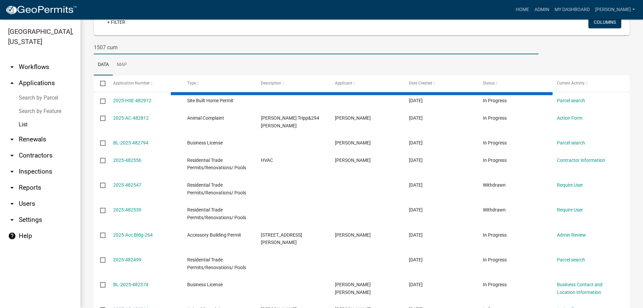
type input "1507 cumm"
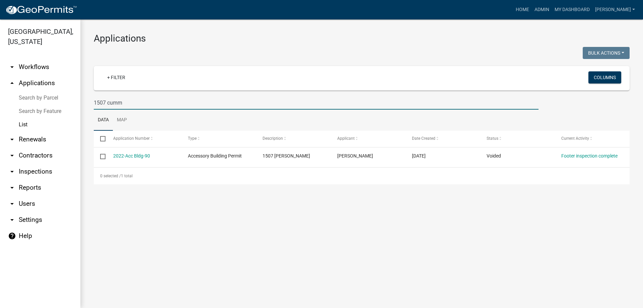
drag, startPoint x: 133, startPoint y: 103, endPoint x: 90, endPoint y: 101, distance: 43.2
click at [90, 101] on div "1507 cumm" at bounding box center [316, 103] width 455 height 14
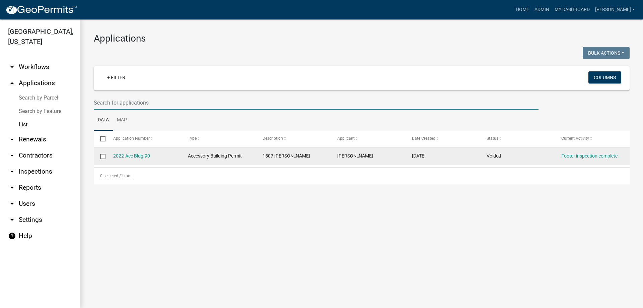
select select "3: 100"
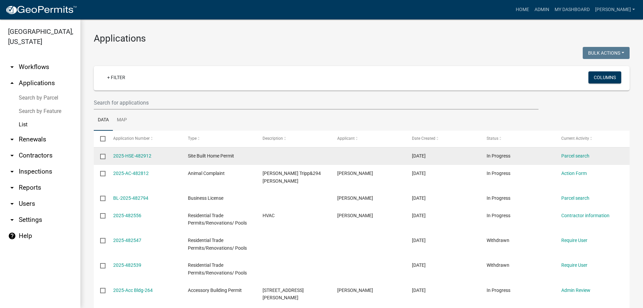
drag, startPoint x: 340, startPoint y: 161, endPoint x: 342, endPoint y: 157, distance: 4.6
click at [341, 158] on datatable-body-cell at bounding box center [368, 155] width 75 height 17
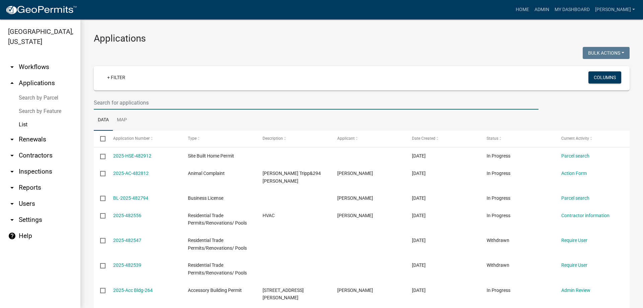
click at [119, 98] on input "text" at bounding box center [316, 103] width 445 height 14
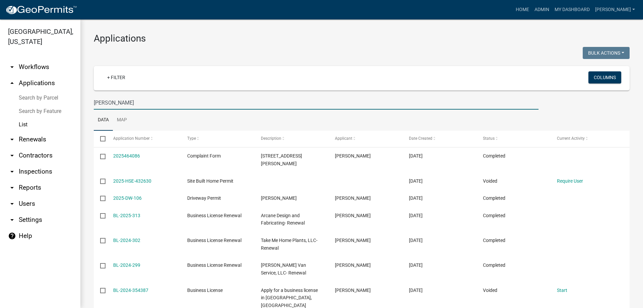
drag, startPoint x: 117, startPoint y: 100, endPoint x: 67, endPoint y: 106, distance: 50.6
click at [67, 106] on div "[GEOGRAPHIC_DATA], [US_STATE] arrow_drop_down Workflows List arrow_drop_up Appl…" at bounding box center [321, 163] width 643 height 288
type input "[PERSON_NAME]"
click at [37, 169] on link "arrow_drop_down Inspections" at bounding box center [40, 171] width 80 height 16
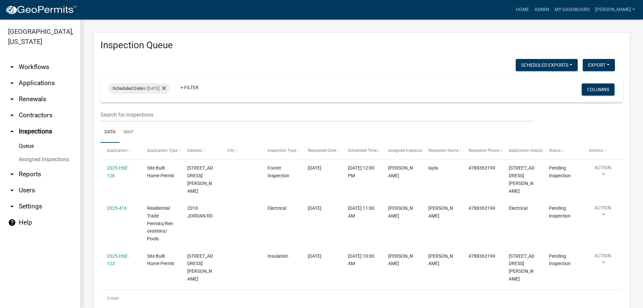
click at [27, 76] on link "arrow_drop_down Applications" at bounding box center [40, 83] width 80 height 16
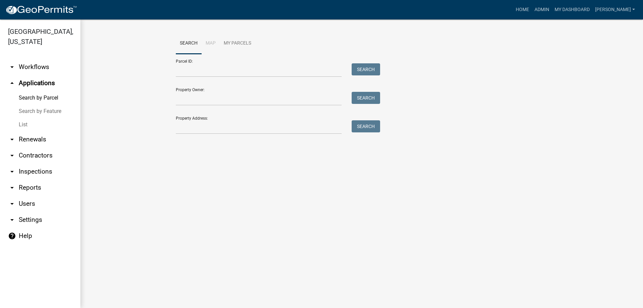
click at [26, 122] on link "List" at bounding box center [40, 124] width 80 height 13
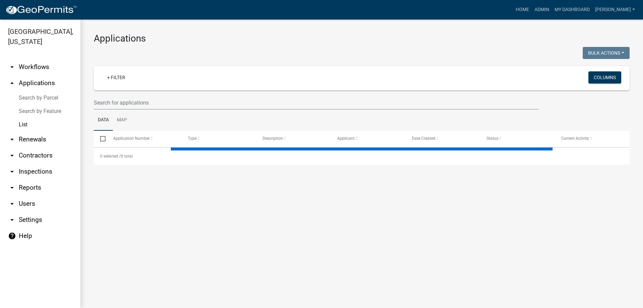
select select "3: 100"
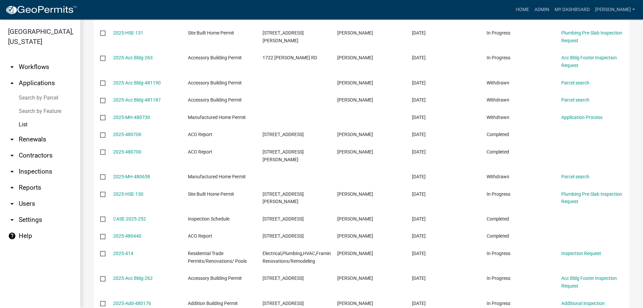
scroll to position [469, 0]
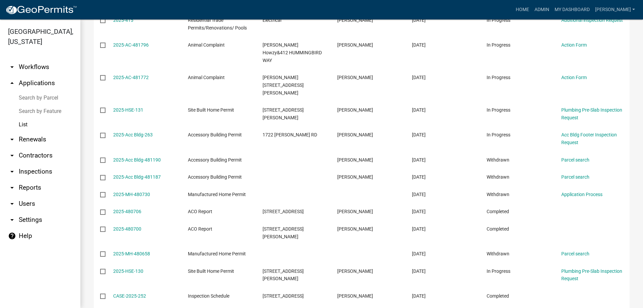
click at [48, 172] on link "arrow_drop_down Inspections" at bounding box center [40, 171] width 80 height 16
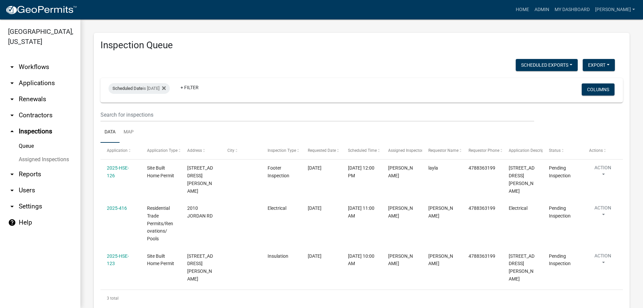
click at [33, 81] on link "arrow_drop_down Applications" at bounding box center [40, 83] width 80 height 16
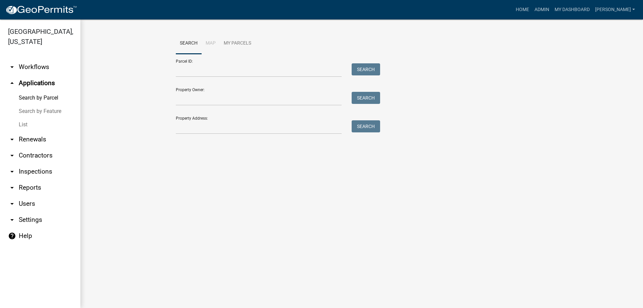
click at [41, 68] on link "arrow_drop_down Workflows" at bounding box center [40, 67] width 80 height 16
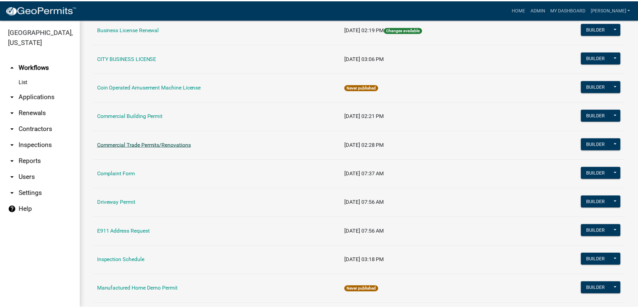
scroll to position [302, 0]
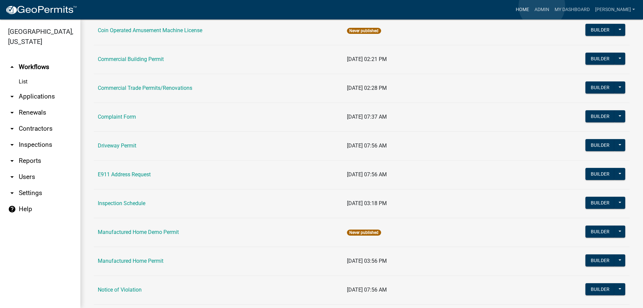
click at [532, 6] on link "Home" at bounding box center [522, 9] width 19 height 13
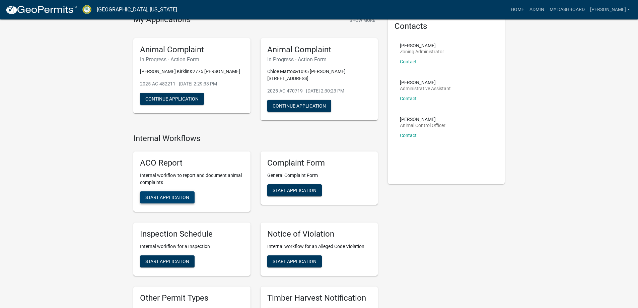
scroll to position [101, 0]
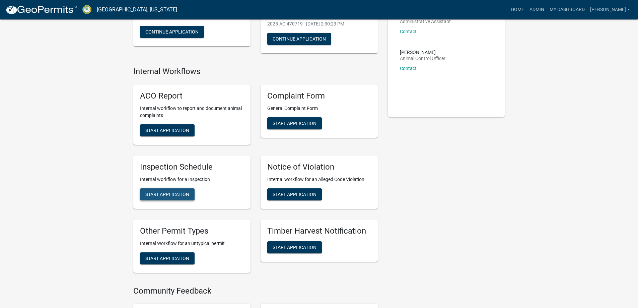
click at [172, 188] on button "Start Application" at bounding box center [167, 194] width 55 height 12
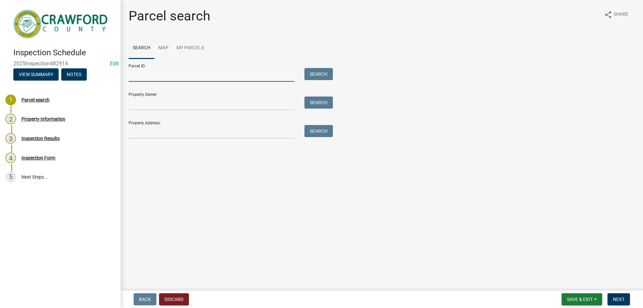
click at [156, 74] on input "Parcel ID:" at bounding box center [212, 75] width 166 height 14
click at [167, 129] on input "Property Address:" at bounding box center [212, 132] width 166 height 14
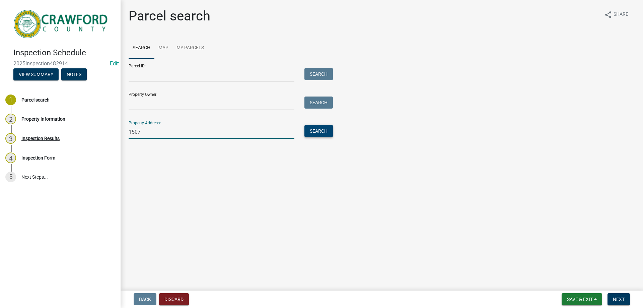
type input "1507"
click at [309, 128] on button "Search" at bounding box center [319, 131] width 28 height 12
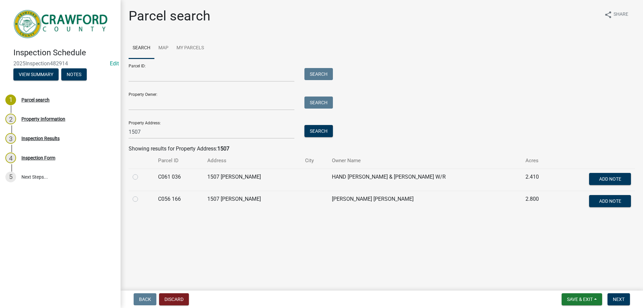
click at [140, 178] on div at bounding box center [141, 177] width 17 height 8
click at [132, 177] on td at bounding box center [141, 180] width 25 height 22
click at [141, 173] on label at bounding box center [141, 173] width 0 height 0
click at [141, 177] on 036 "radio" at bounding box center [143, 175] width 4 height 4
radio 036 "true"
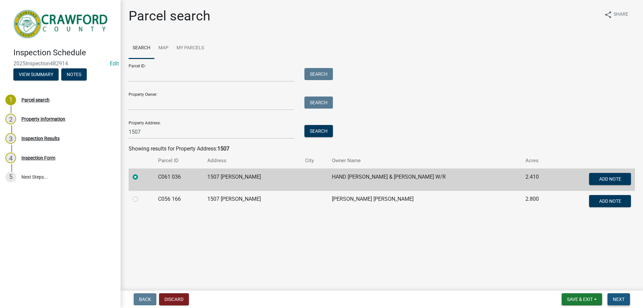
click at [615, 296] on span "Next" at bounding box center [619, 298] width 12 height 5
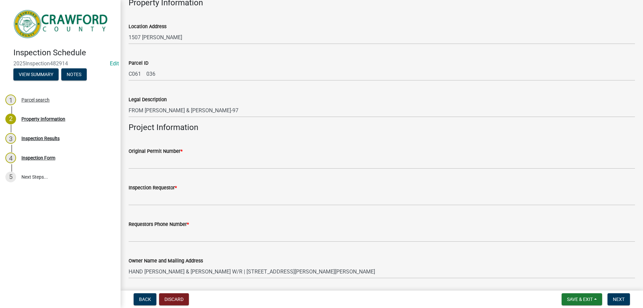
scroll to position [101, 0]
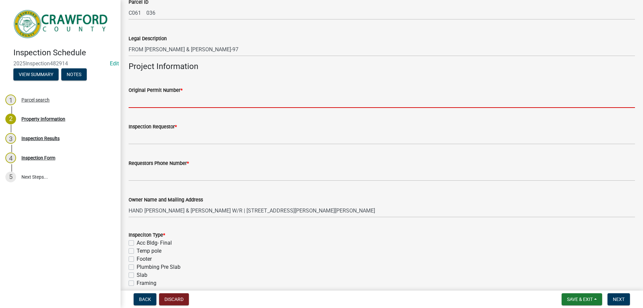
click at [159, 96] on input "Original Permit Number *" at bounding box center [382, 101] width 507 height 14
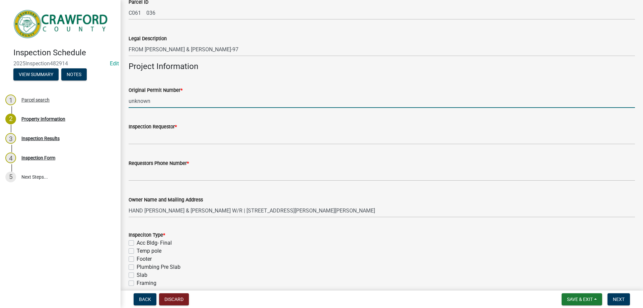
type input "unknown"
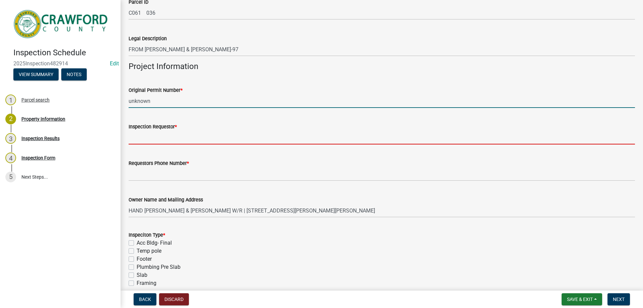
click at [145, 138] on input "Inspection Requestor *" at bounding box center [382, 138] width 507 height 14
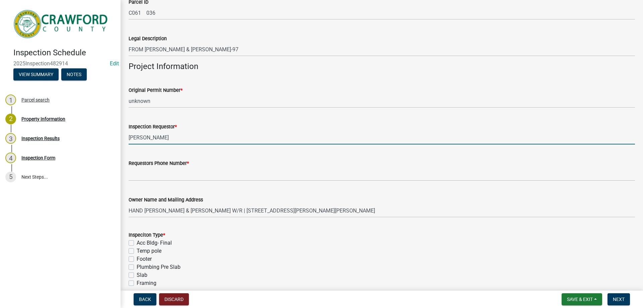
type input "[PERSON_NAME]"
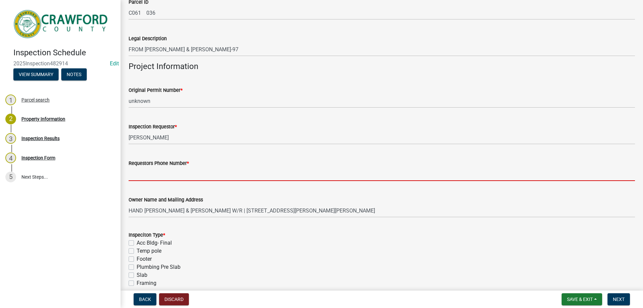
click at [174, 179] on input "Requestors Phone Number *" at bounding box center [382, 174] width 507 height 14
type input "[PHONE_NUMBER]"
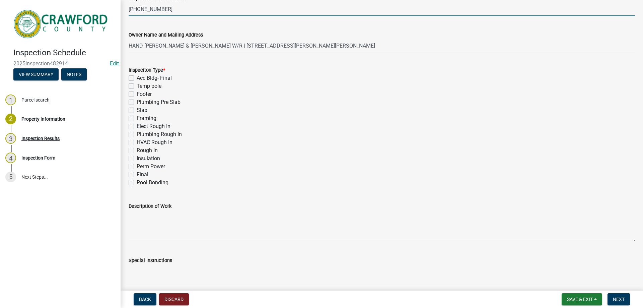
scroll to position [268, 0]
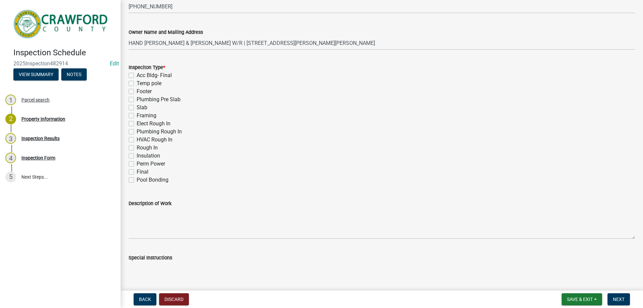
click at [137, 146] on label "Rough In" at bounding box center [147, 148] width 21 height 8
click at [137, 146] on input "Rough In" at bounding box center [139, 146] width 4 height 4
checkbox input "true"
checkbox input "false"
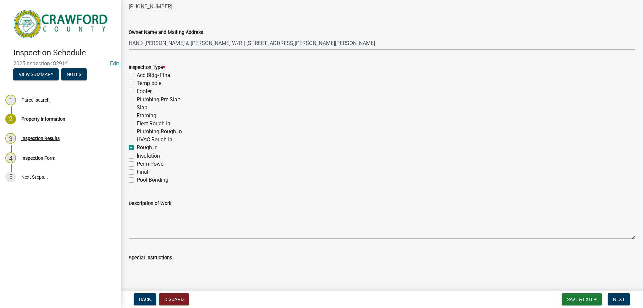
checkbox input "false"
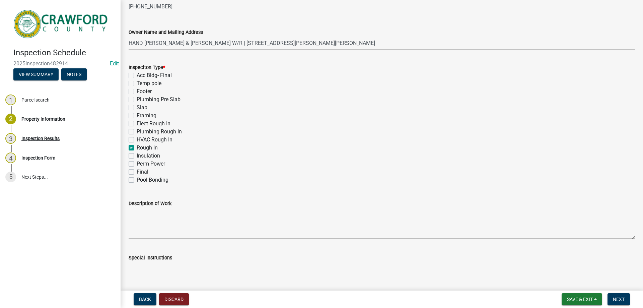
checkbox input "false"
checkbox input "true"
checkbox input "false"
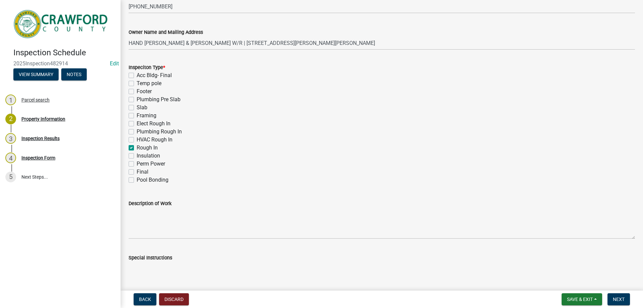
checkbox input "false"
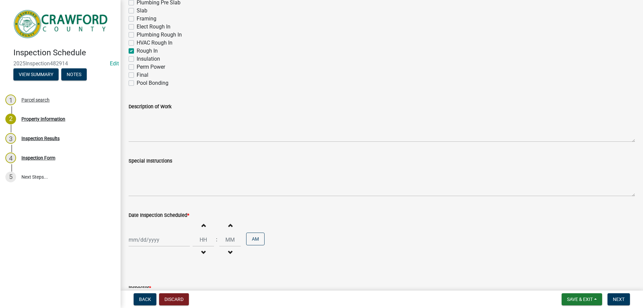
scroll to position [402, 0]
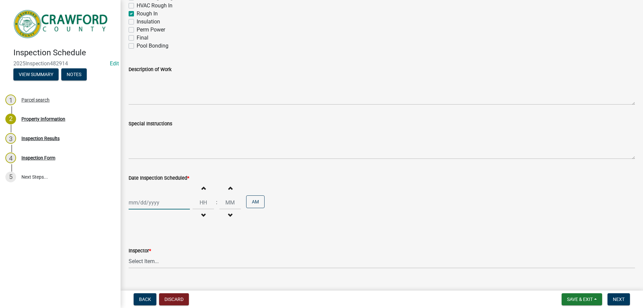
click at [146, 209] on div at bounding box center [159, 203] width 61 height 14
select select "9"
select select "2025"
click at [166, 167] on div "25" at bounding box center [167, 166] width 11 height 11
type input "[DATE]"
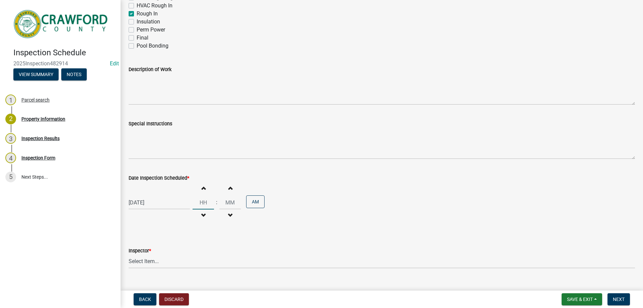
click at [200, 196] on input "Hours" at bounding box center [203, 203] width 21 height 14
click at [202, 190] on span "button" at bounding box center [203, 187] width 3 height 5
type input "01"
type input "00"
click at [153, 260] on select "Select Item... [PERSON_NAME] [PERSON_NAME] [PERSON_NAME] [PERSON_NAME]" at bounding box center [382, 262] width 507 height 14
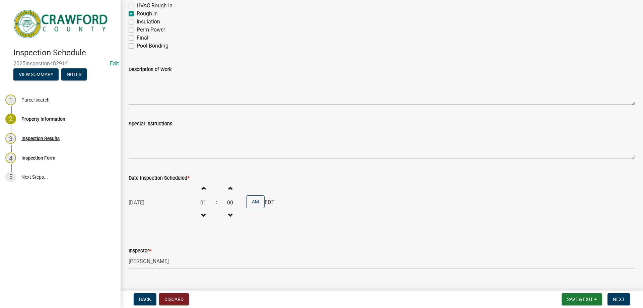
click at [129, 255] on select "Select Item... [PERSON_NAME] [PERSON_NAME] [PERSON_NAME] [PERSON_NAME]" at bounding box center [382, 262] width 507 height 14
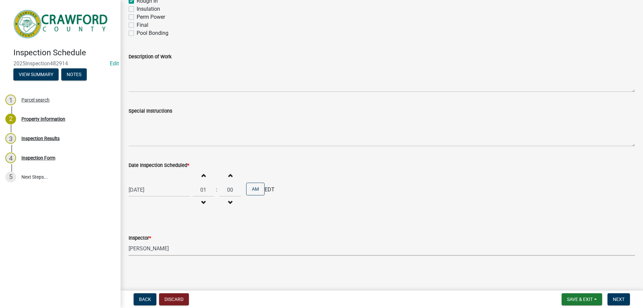
click at [170, 258] on wm-data-entity-input "Inspector * Select Item... [PERSON_NAME] [PERSON_NAME] [PERSON_NAME] [PERSON_NA…" at bounding box center [382, 238] width 507 height 45
click at [170, 250] on select "Select Item... [PERSON_NAME] [PERSON_NAME] [PERSON_NAME] [PERSON_NAME]" at bounding box center [382, 249] width 507 height 14
click at [129, 242] on select "Select Item... [PERSON_NAME] [PERSON_NAME] [PERSON_NAME] [PERSON_NAME]" at bounding box center [382, 249] width 507 height 14
select select "1d0a2158-052f-40b6-82a2-dba1764a9e57"
click at [624, 299] on span "Next" at bounding box center [619, 298] width 12 height 5
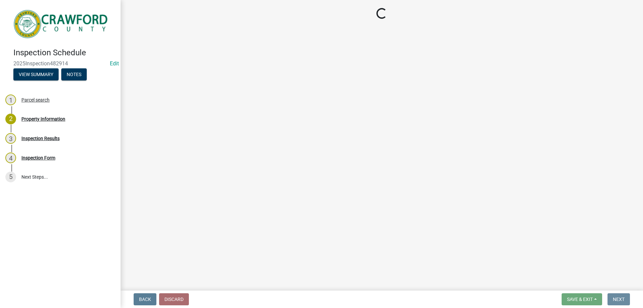
scroll to position [0, 0]
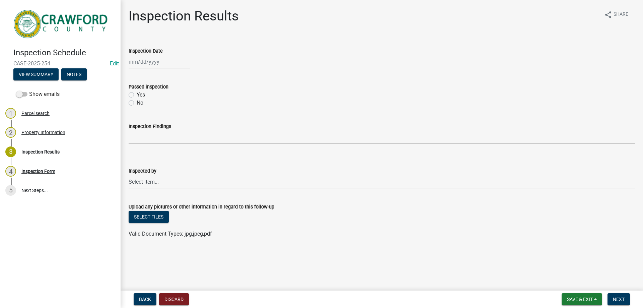
click at [154, 66] on div at bounding box center [159, 62] width 61 height 14
select select "9"
select select "2025"
click at [288, 86] on div "Passed inspection" at bounding box center [382, 87] width 507 height 8
click at [199, 111] on wm-data-entity-input "Passed inspection Yes No" at bounding box center [382, 94] width 507 height 38
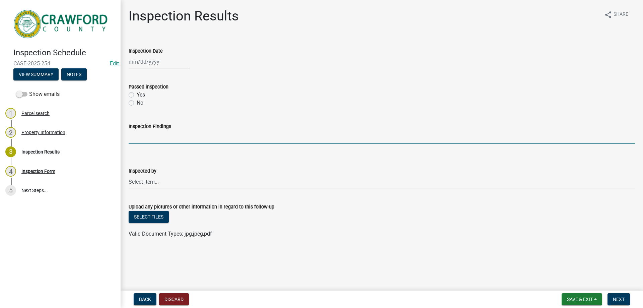
click at [269, 137] on input "Inspection Findings" at bounding box center [382, 137] width 507 height 14
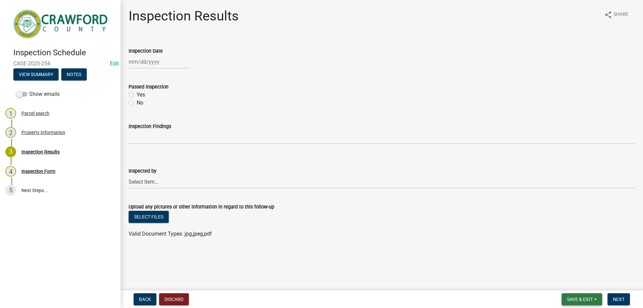
click at [568, 298] on span "Save & Exit" at bounding box center [580, 298] width 26 height 5
click at [569, 279] on button "Save & Exit" at bounding box center [576, 282] width 54 height 16
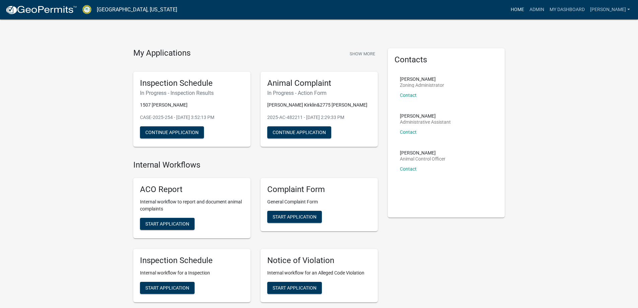
click at [527, 7] on link "Home" at bounding box center [517, 9] width 19 height 13
click at [547, 7] on link "Admin" at bounding box center [537, 9] width 20 height 13
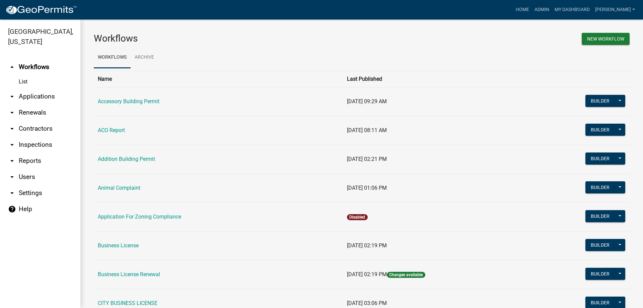
click at [32, 97] on link "arrow_drop_down Applications" at bounding box center [40, 96] width 80 height 16
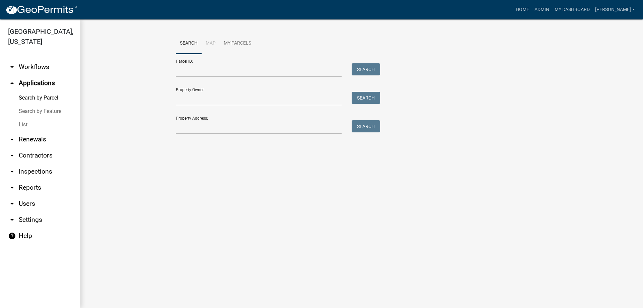
click at [30, 123] on link "List" at bounding box center [40, 124] width 80 height 13
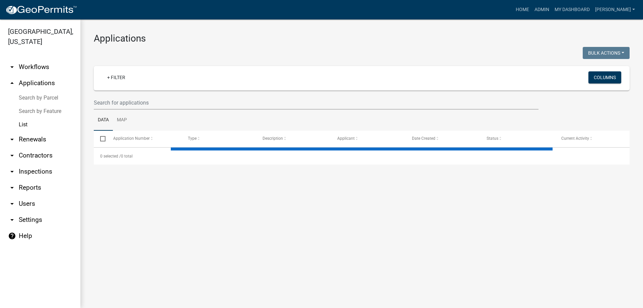
select select "3: 100"
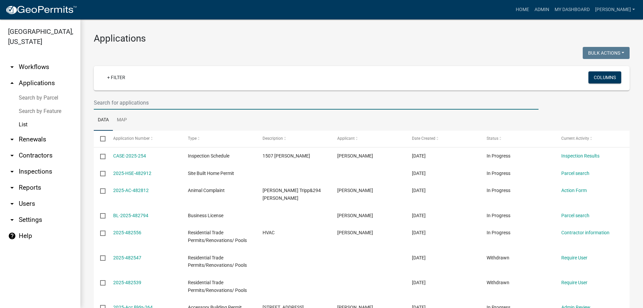
click at [129, 104] on input "text" at bounding box center [316, 103] width 445 height 14
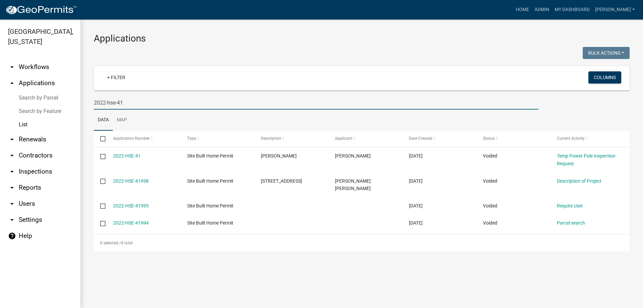
type input "2022-hse-41"
click at [136, 157] on link "2022-HSE-41" at bounding box center [126, 155] width 27 height 5
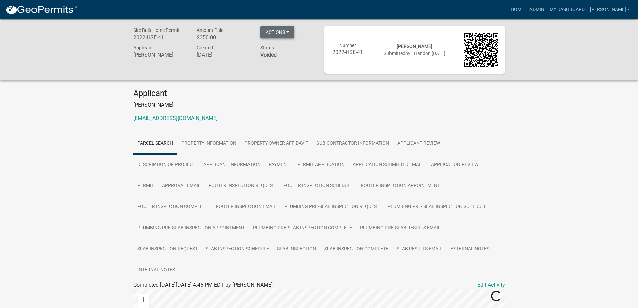
click at [275, 32] on button "Actions" at bounding box center [277, 32] width 34 height 12
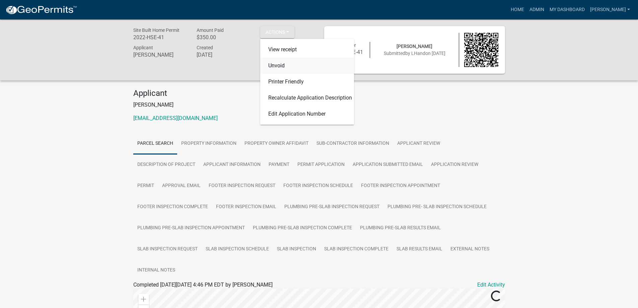
click at [296, 69] on link "Unvoid" at bounding box center [307, 66] width 94 height 16
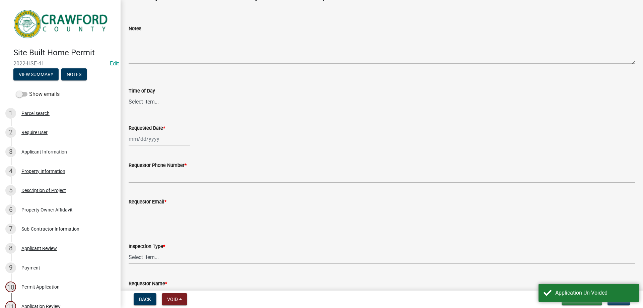
scroll to position [67, 0]
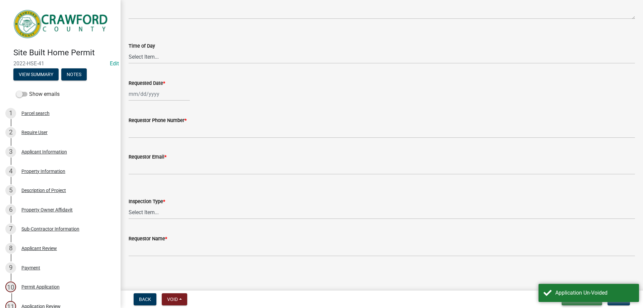
click at [598, 305] on button "Save & Exit" at bounding box center [582, 299] width 41 height 12
click at [570, 280] on button "Save & Exit" at bounding box center [576, 282] width 54 height 16
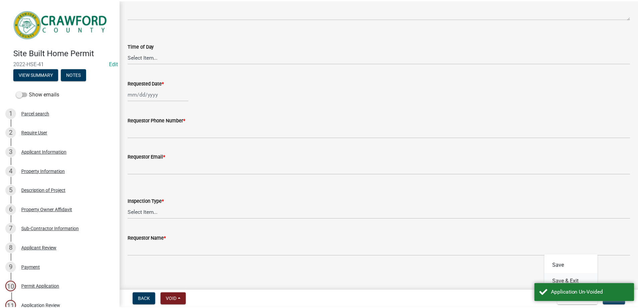
scroll to position [0, 0]
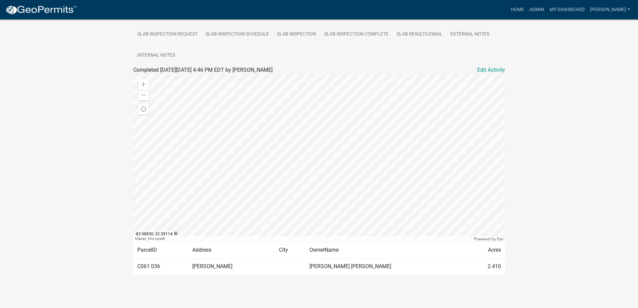
scroll to position [114, 0]
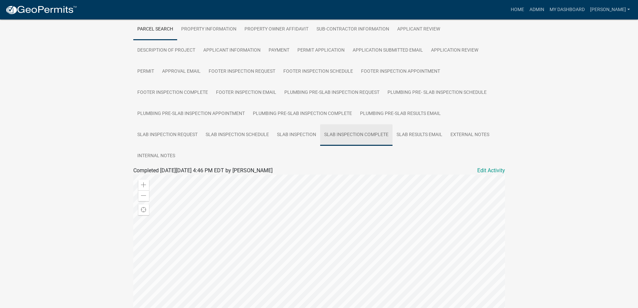
click at [358, 135] on link "Slab Inspection Complete" at bounding box center [356, 134] width 72 height 21
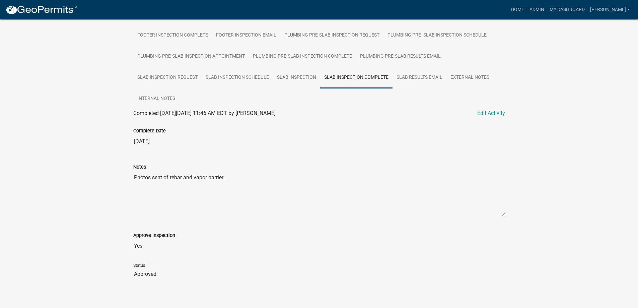
scroll to position [178, 0]
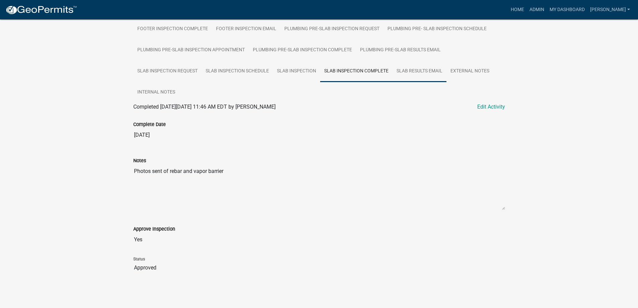
click at [414, 68] on link "Slab Results Email" at bounding box center [420, 71] width 54 height 21
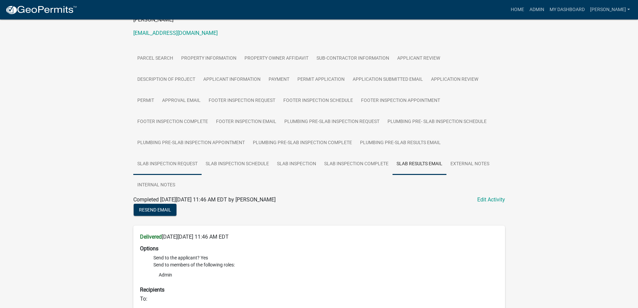
scroll to position [88, 0]
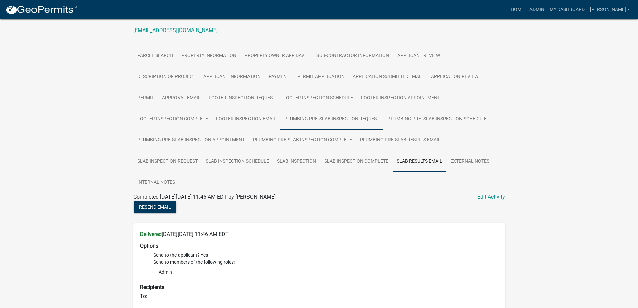
click at [345, 124] on link "Plumbing Pre-Slab Inspection Request" at bounding box center [331, 119] width 103 height 21
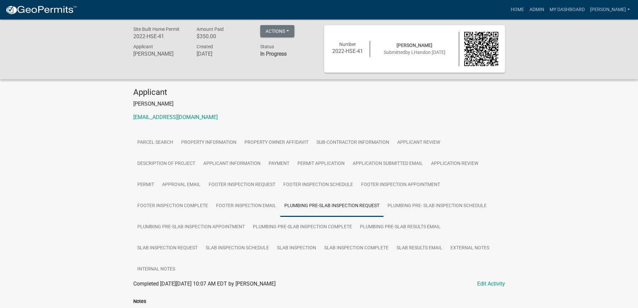
scroll to position [0, 0]
click at [527, 11] on link "Home" at bounding box center [517, 9] width 19 height 13
